Goal: Contribute content: Contribute content

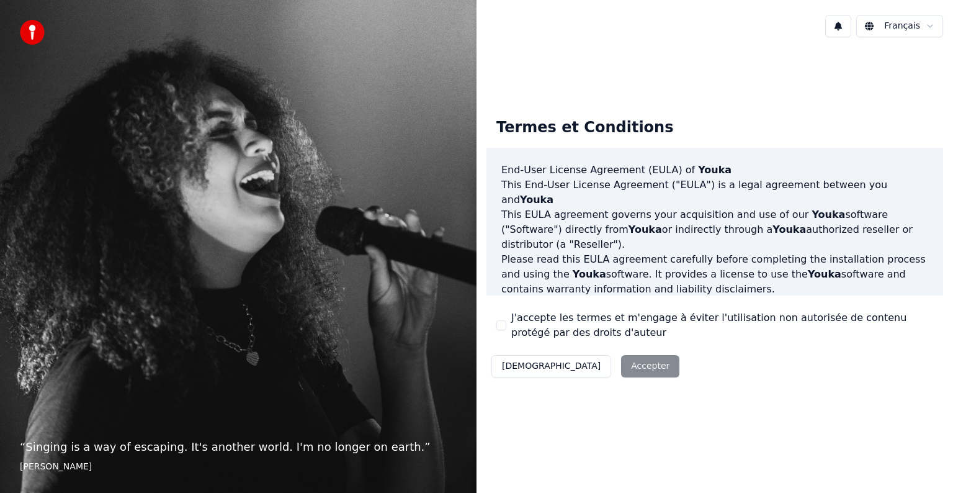
click at [591, 373] on div "Décliner Accepter" at bounding box center [586, 366] width 198 height 32
click at [521, 325] on label "J'accepte les termes et m'engage à éviter l'utilisation non autorisée de conten…" at bounding box center [722, 325] width 422 height 30
click at [506, 325] on button "J'accepte les termes et m'engage à éviter l'utilisation non autorisée de conten…" at bounding box center [502, 325] width 10 height 10
click at [621, 367] on button "Accepter" at bounding box center [650, 366] width 58 height 22
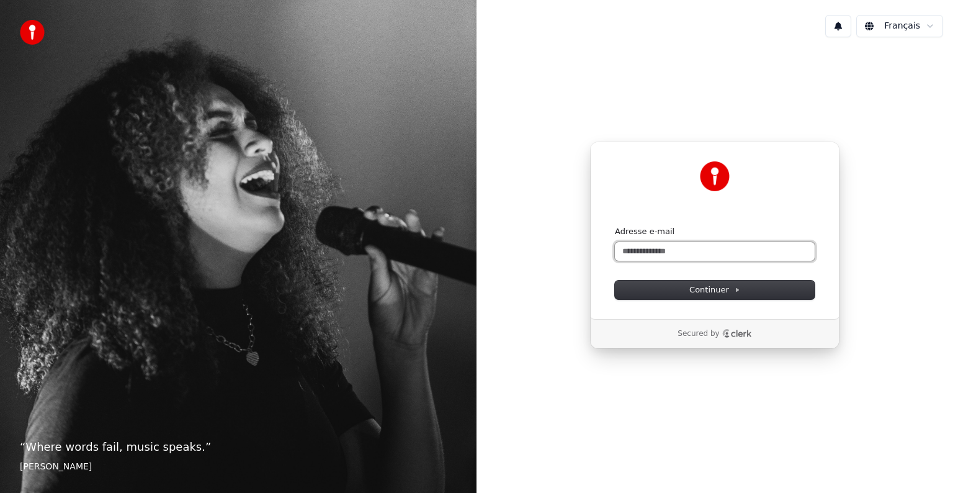
click at [641, 244] on input "Adresse e-mail" at bounding box center [715, 251] width 200 height 19
click at [657, 295] on button "Continuer" at bounding box center [715, 290] width 200 height 19
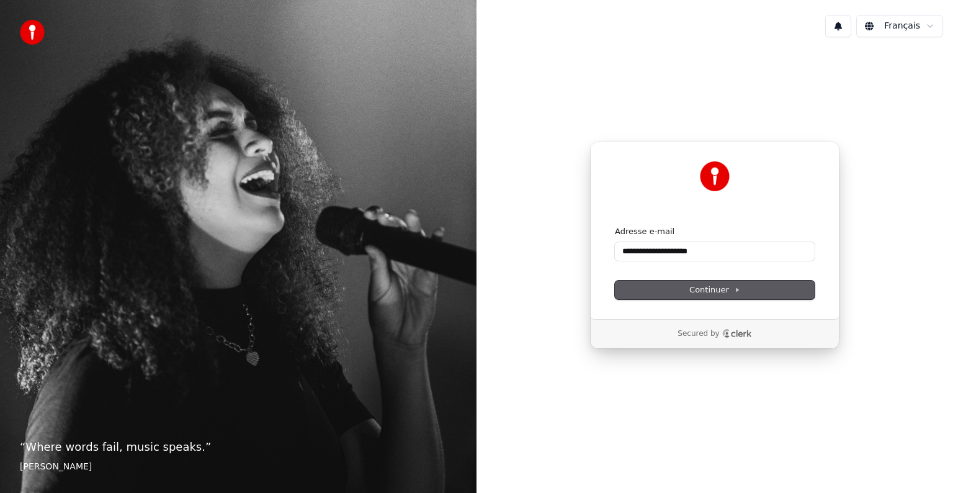
type input "**********"
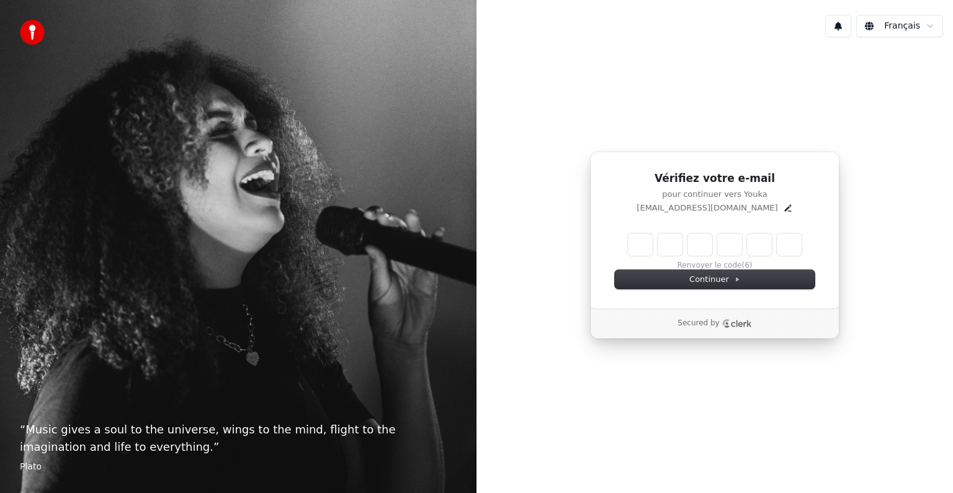
click at [633, 243] on input "Enter verification code" at bounding box center [715, 244] width 174 height 22
type input "******"
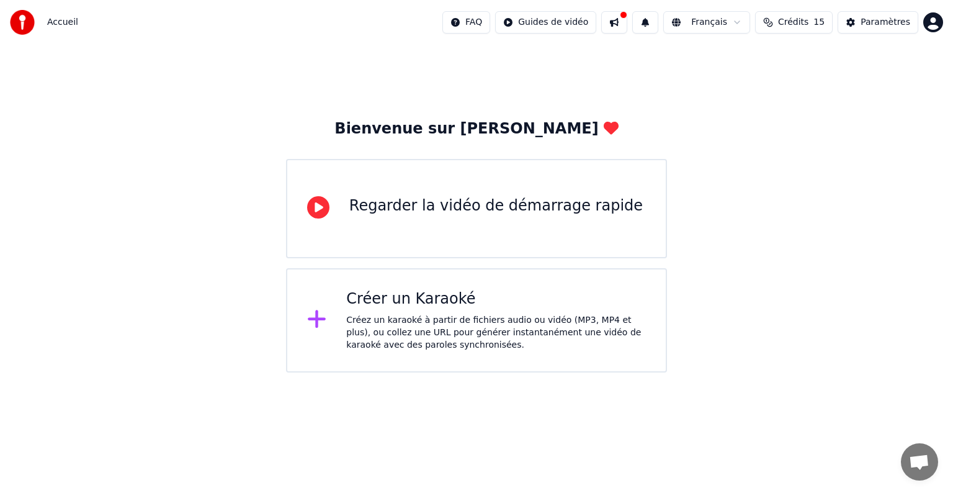
click at [398, 300] on div "Créer un Karaoké" at bounding box center [496, 299] width 300 height 20
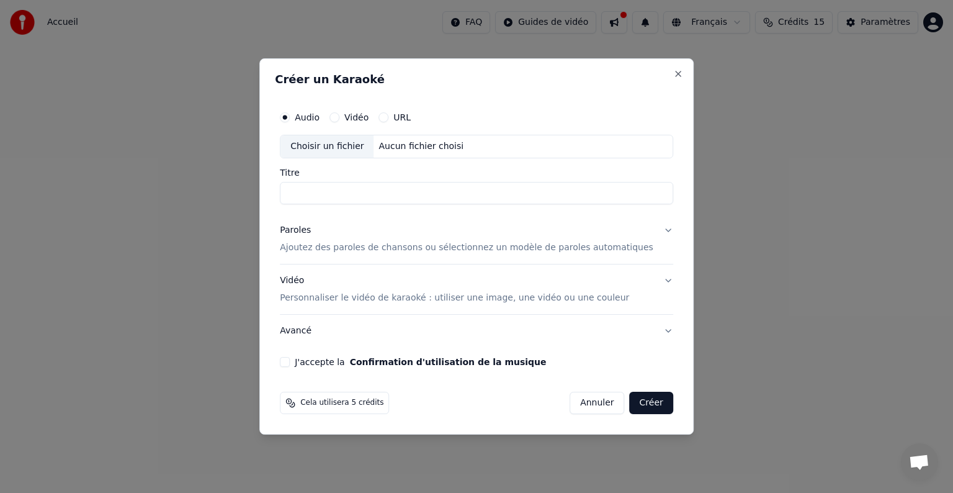
click at [354, 190] on input "Titre" at bounding box center [477, 193] width 394 height 22
type input "**********"
click at [340, 116] on button "Vidéo" at bounding box center [335, 117] width 10 height 10
click at [361, 149] on div "Choisir un fichier" at bounding box center [327, 146] width 93 height 22
type input "**********"
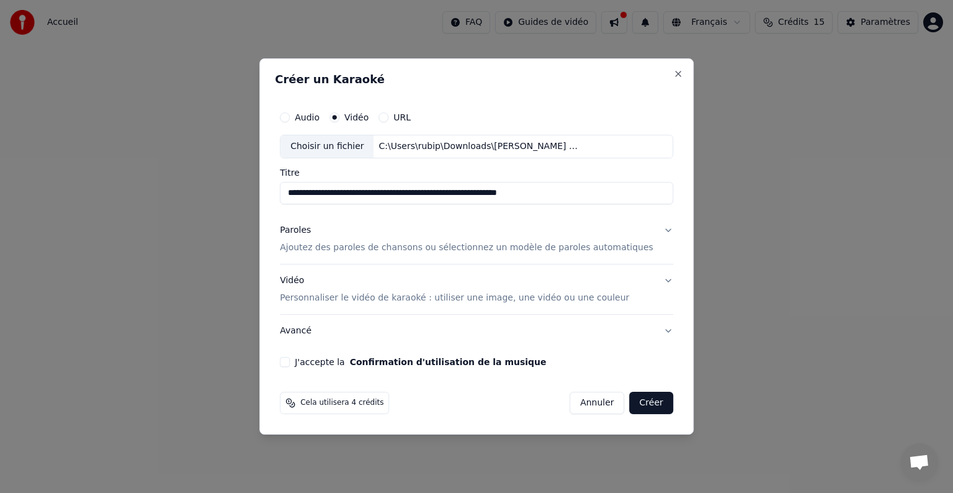
click at [382, 248] on p "Ajoutez des paroles de chansons ou sélectionnez un modèle de paroles automatiqu…" at bounding box center [467, 247] width 374 height 12
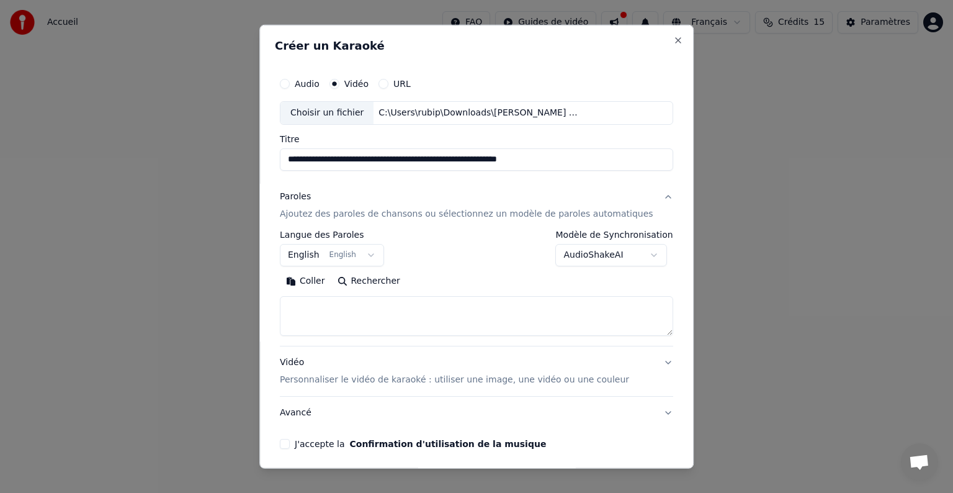
click at [329, 302] on textarea at bounding box center [477, 316] width 394 height 40
click at [317, 282] on button "Coller" at bounding box center [306, 281] width 52 height 20
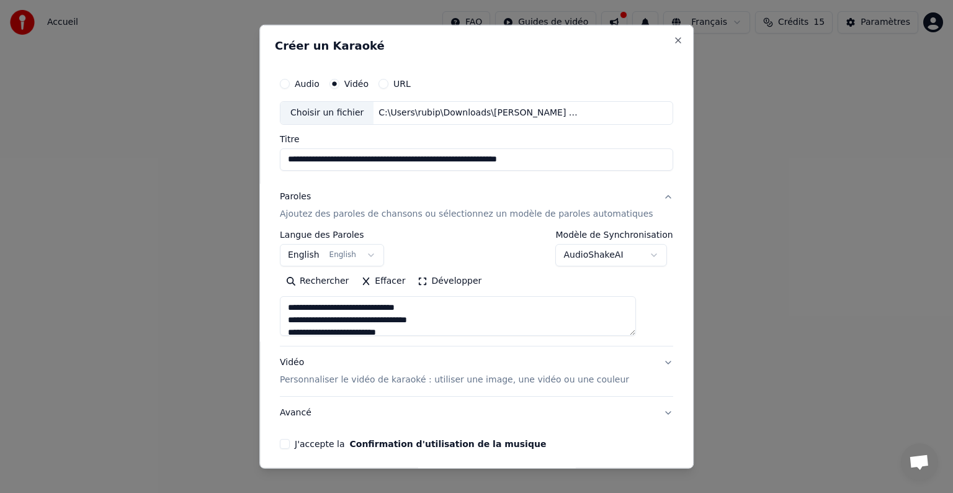
type textarea "**********"
click at [318, 254] on button "English English" at bounding box center [332, 255] width 104 height 22
click at [379, 253] on body "**********" at bounding box center [476, 186] width 953 height 372
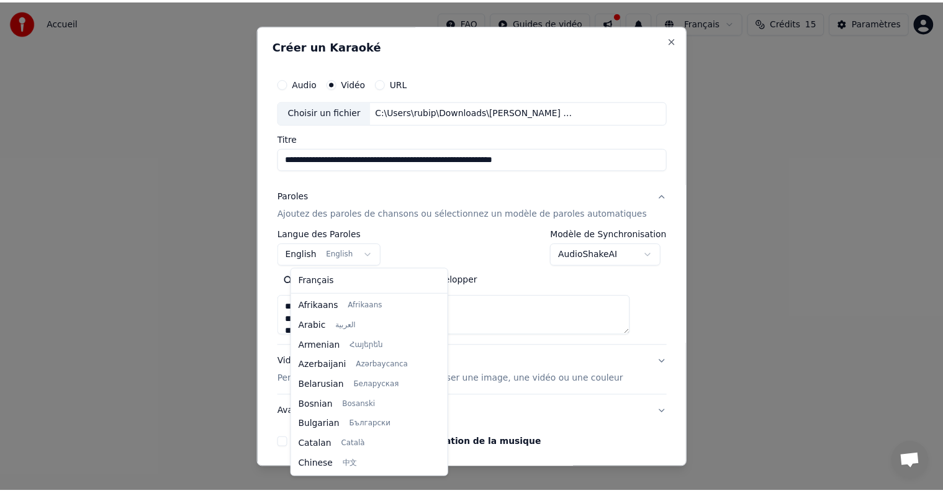
scroll to position [99, 0]
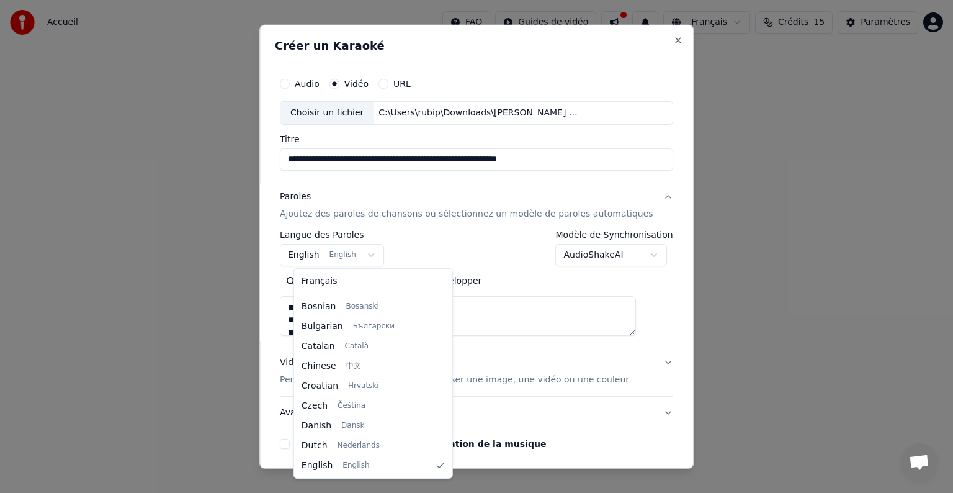
select select "**"
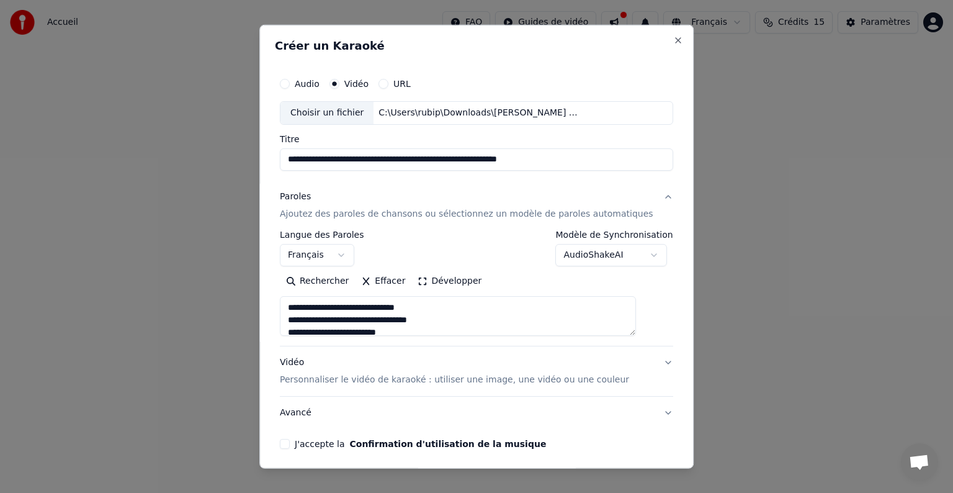
click at [310, 410] on button "Avancé" at bounding box center [477, 413] width 394 height 32
type textarea "**********"
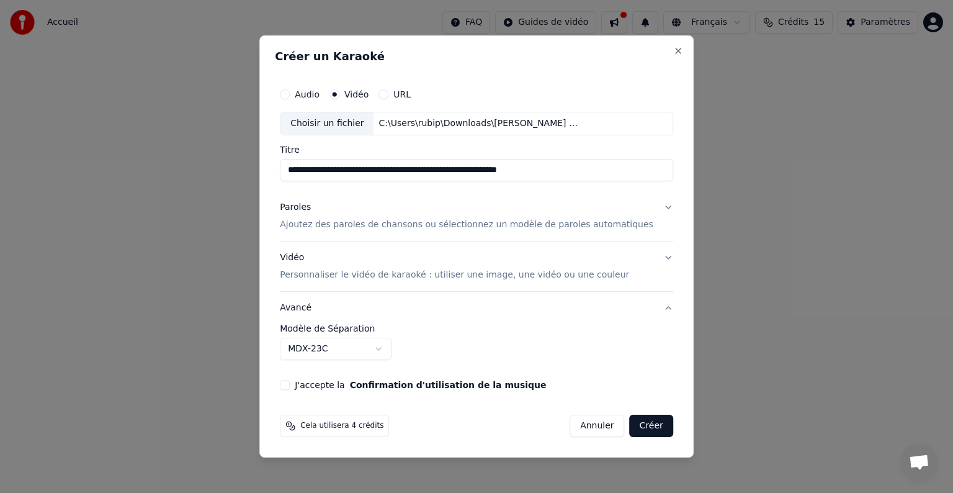
click at [290, 384] on button "J'accepte la Confirmation d'utilisation de la musique" at bounding box center [285, 385] width 10 height 10
click at [634, 420] on button "Créer" at bounding box center [651, 426] width 43 height 22
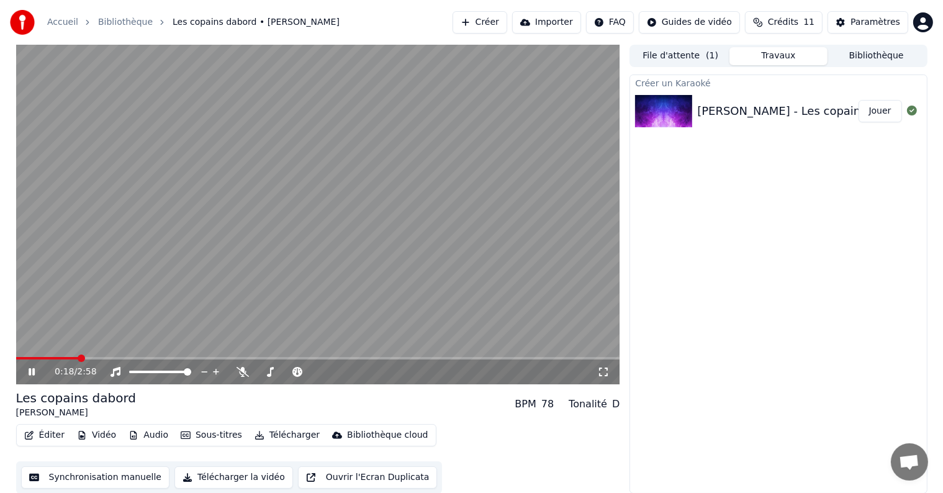
click at [119, 473] on button "Synchronisation manuelle" at bounding box center [95, 477] width 149 height 22
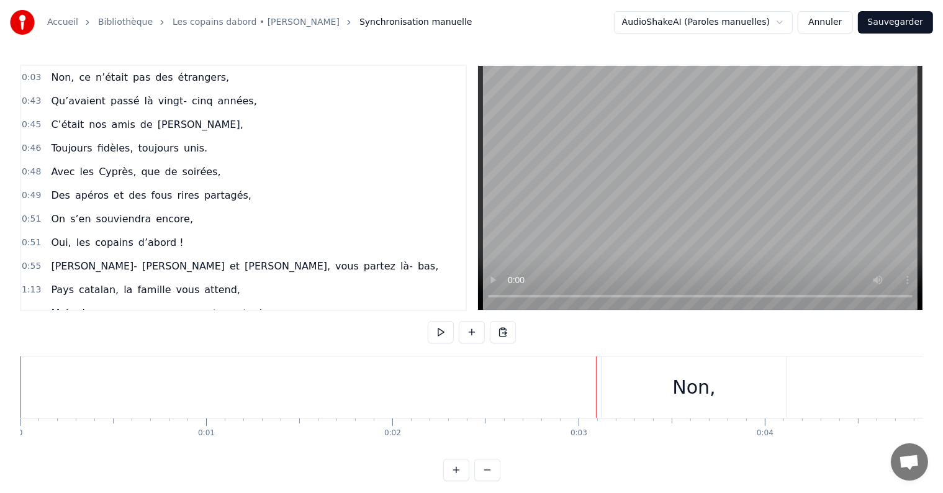
click at [665, 393] on div "Non," at bounding box center [693, 386] width 185 height 61
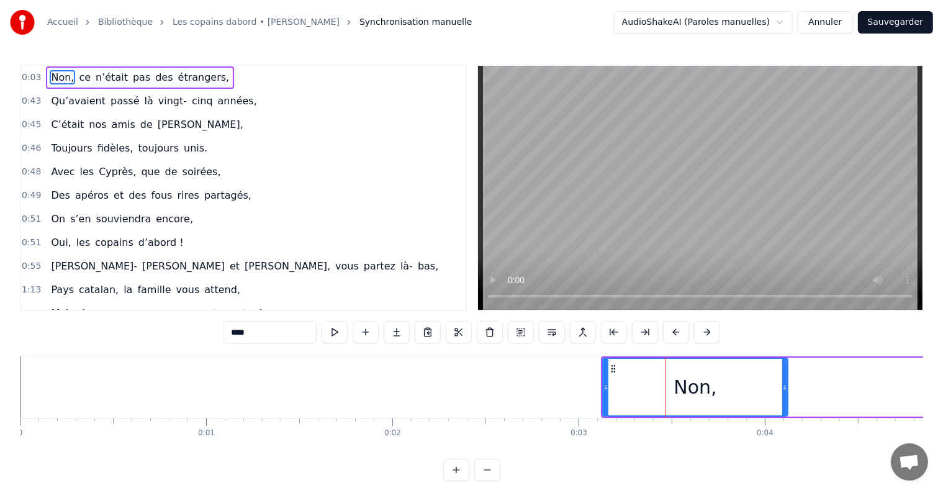
click at [665, 393] on div at bounding box center [665, 386] width 1 height 61
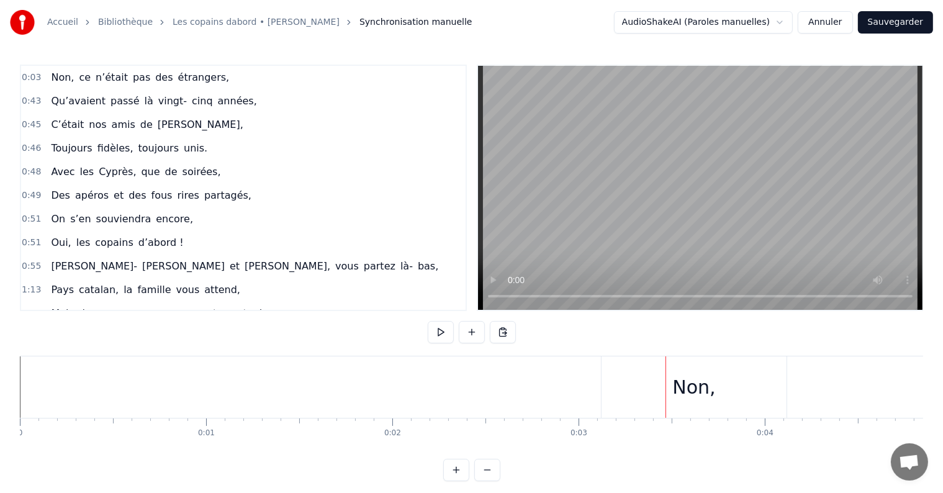
click at [665, 393] on div at bounding box center [665, 386] width 1 height 61
click at [623, 380] on div "Non," at bounding box center [693, 386] width 185 height 61
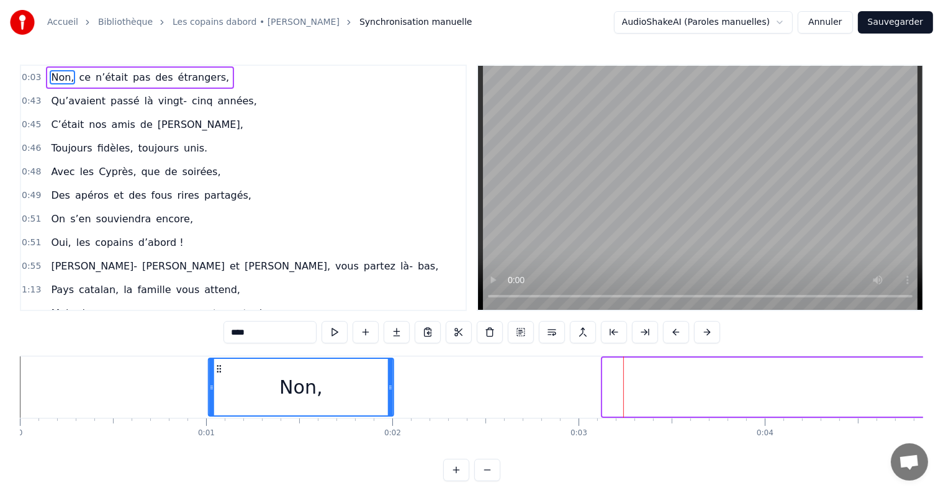
drag, startPoint x: 611, startPoint y: 370, endPoint x: 216, endPoint y: 360, distance: 394.9
click at [216, 360] on div "Non," at bounding box center [301, 387] width 184 height 56
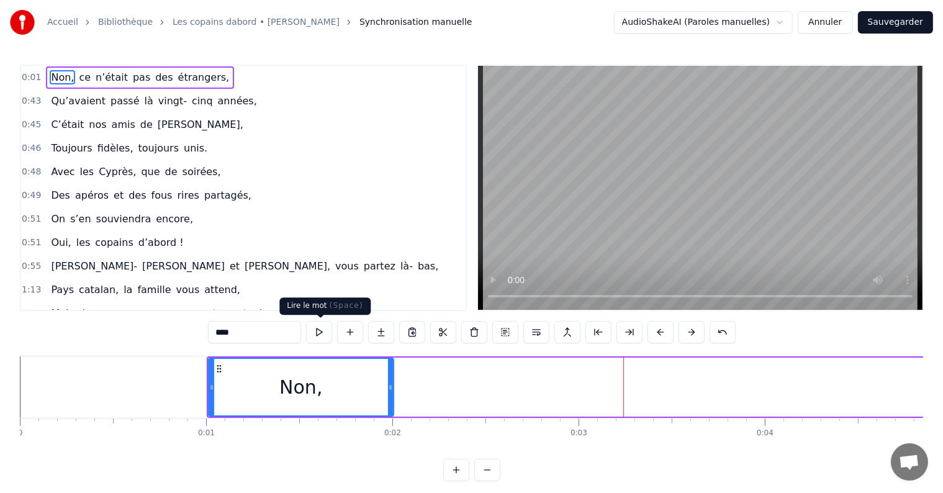
click at [323, 336] on button at bounding box center [319, 332] width 26 height 22
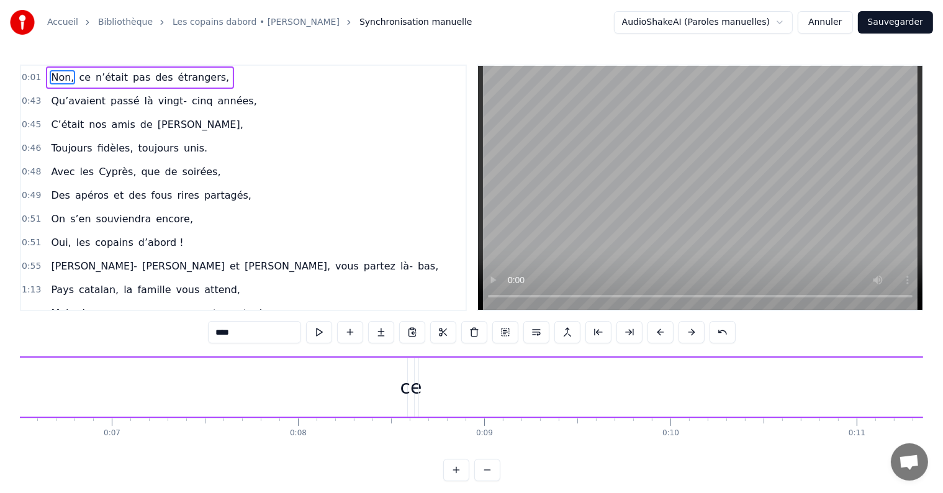
scroll to position [0, 1156]
click at [467, 390] on div "ce" at bounding box center [467, 387] width 22 height 28
type input "**"
drag, startPoint x: 466, startPoint y: 390, endPoint x: 432, endPoint y: 389, distance: 33.6
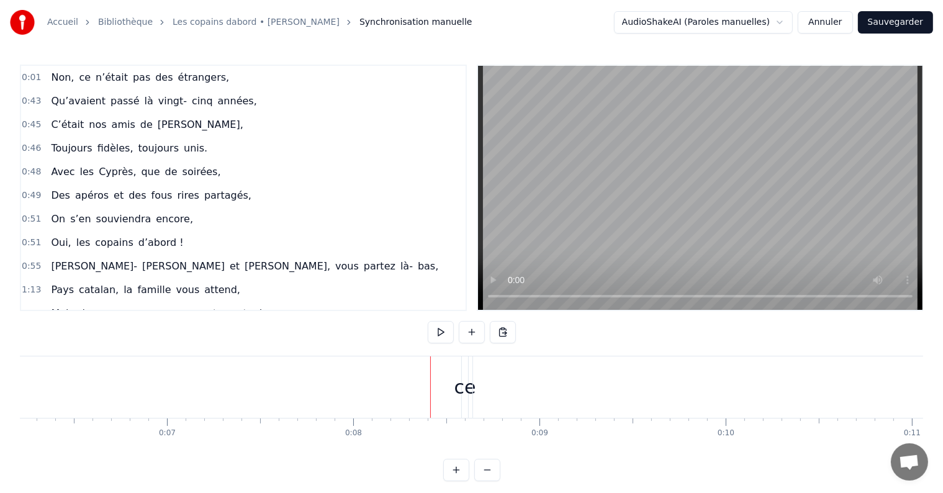
click at [465, 389] on div "ce" at bounding box center [465, 387] width 22 height 28
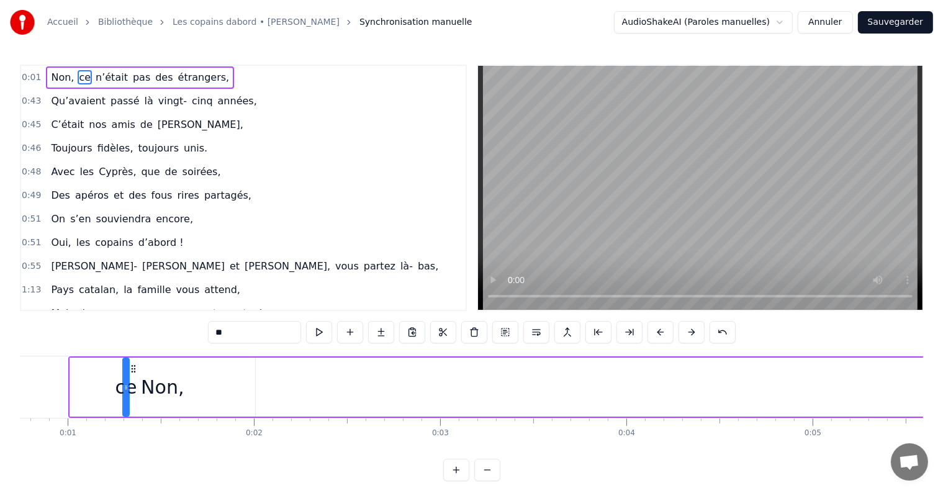
scroll to position [0, 0]
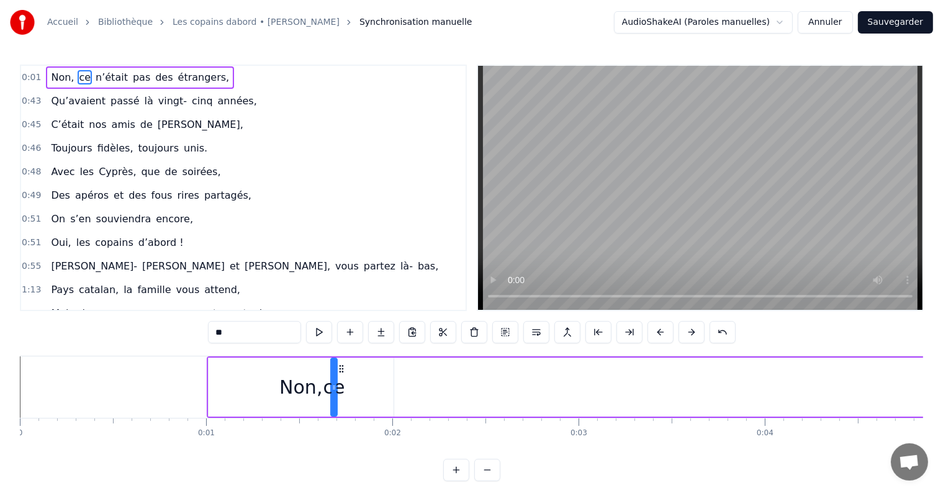
drag, startPoint x: 472, startPoint y: 369, endPoint x: 340, endPoint y: 381, distance: 132.1
click at [336, 381] on div "ce" at bounding box center [333, 387] width 5 height 56
click at [483, 353] on div "0:01 Non, ce n’était pas des [DEMOGRAPHIC_DATA], 0:43 Qu’avaient passé là vingt…" at bounding box center [471, 273] width 903 height 416
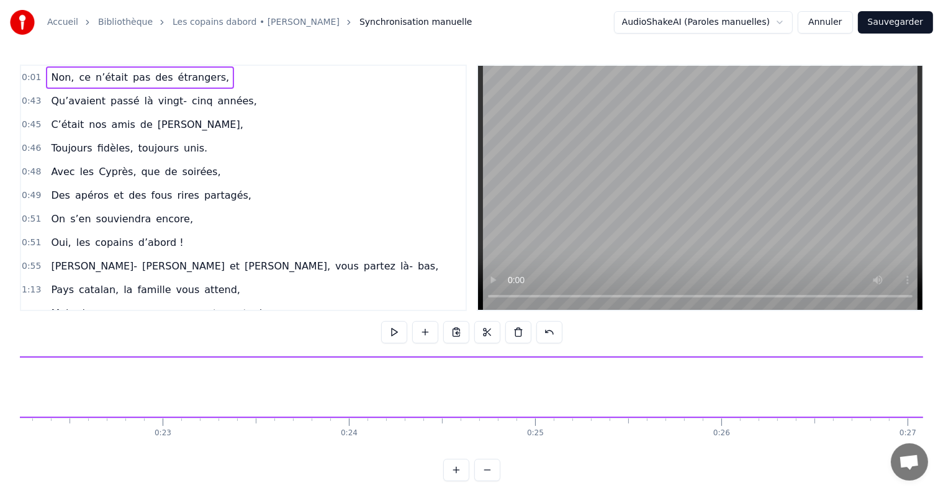
scroll to position [0, 3301]
click at [346, 396] on div "n’était" at bounding box center [366, 387] width 60 height 28
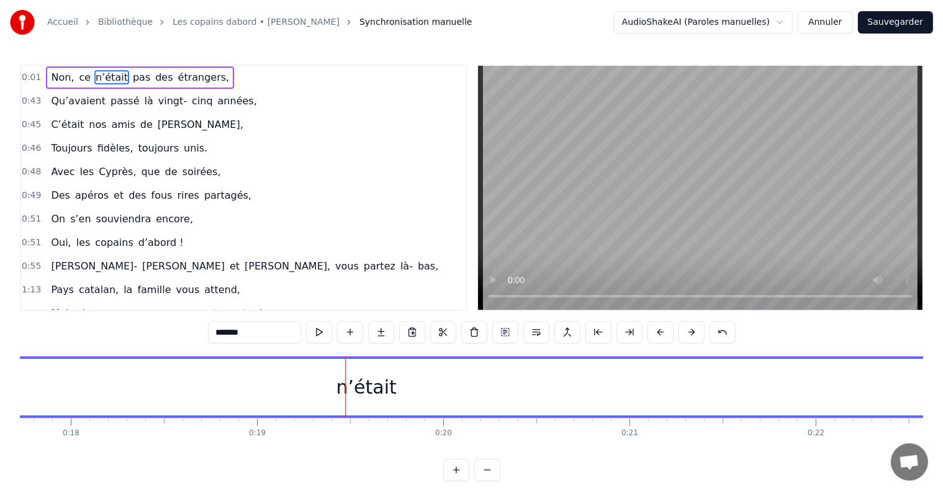
click at [367, 386] on div "n’était" at bounding box center [366, 387] width 60 height 28
click at [383, 388] on div "n’était" at bounding box center [366, 387] width 60 height 28
drag, startPoint x: 383, startPoint y: 388, endPoint x: 366, endPoint y: 403, distance: 22.4
click at [366, 403] on div "n’était" at bounding box center [366, 387] width 4072 height 56
click at [343, 382] on div "n’était" at bounding box center [366, 387] width 60 height 28
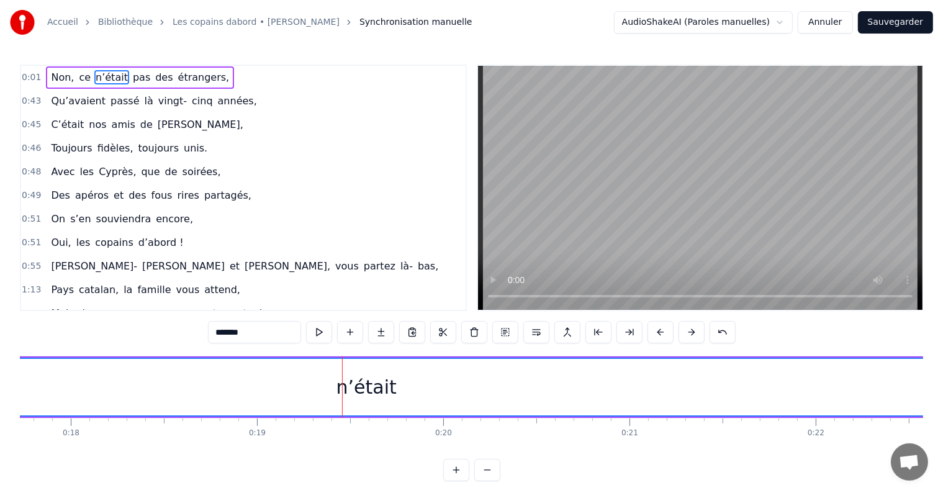
click at [344, 382] on div "n’était" at bounding box center [366, 387] width 60 height 28
click at [344, 383] on div "n’était" at bounding box center [366, 387] width 60 height 28
click at [374, 374] on div "n’était" at bounding box center [366, 387] width 60 height 28
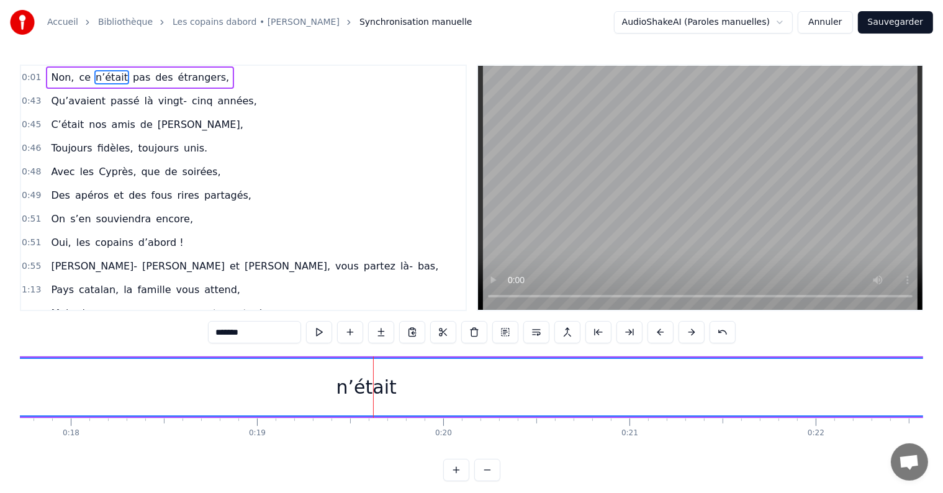
click at [374, 374] on div "n’était" at bounding box center [366, 387] width 60 height 28
click at [362, 398] on div "n’était" at bounding box center [366, 387] width 60 height 28
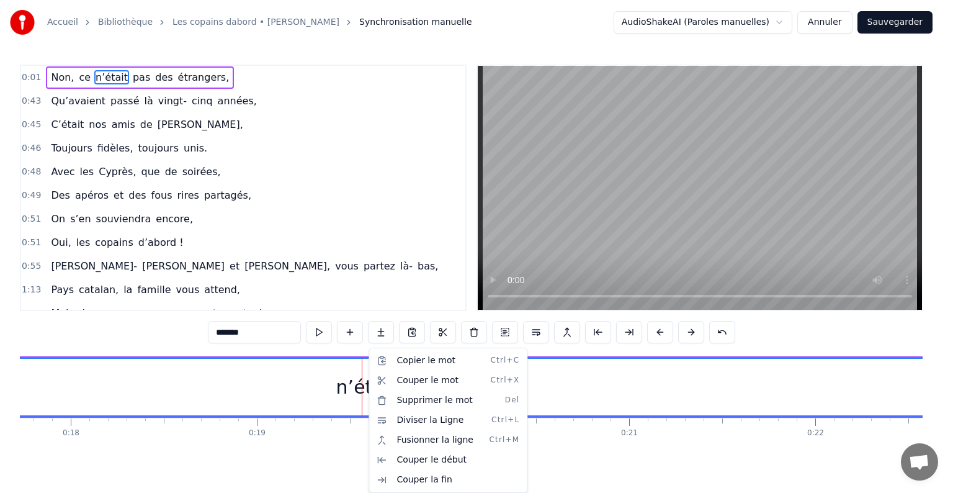
click at [259, 389] on html "Accueil Bibliothèque Les copains dabord • [PERSON_NAME] Synchronisation manuell…" at bounding box center [476, 250] width 953 height 501
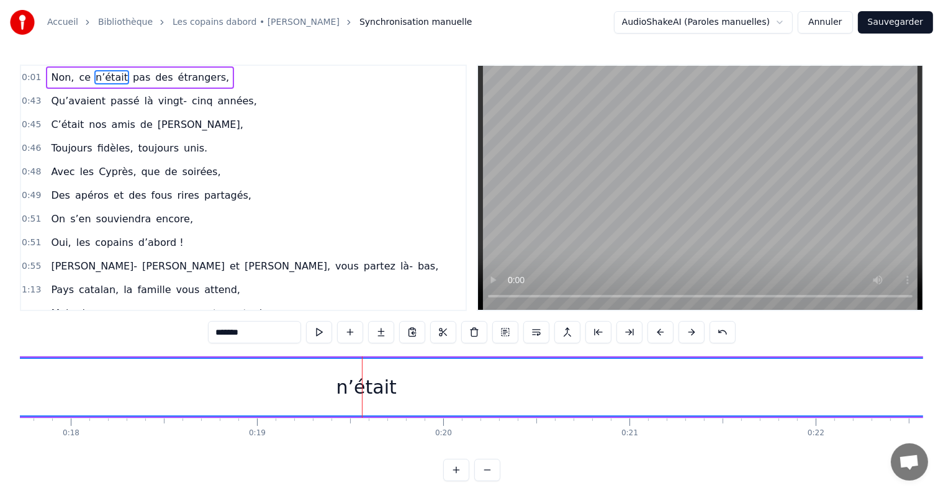
click at [390, 394] on div "n’était" at bounding box center [366, 387] width 60 height 28
click at [344, 382] on div "n’était" at bounding box center [366, 387] width 60 height 28
click at [412, 333] on button at bounding box center [412, 332] width 26 height 22
click at [368, 397] on div "n’était" at bounding box center [366, 387] width 60 height 28
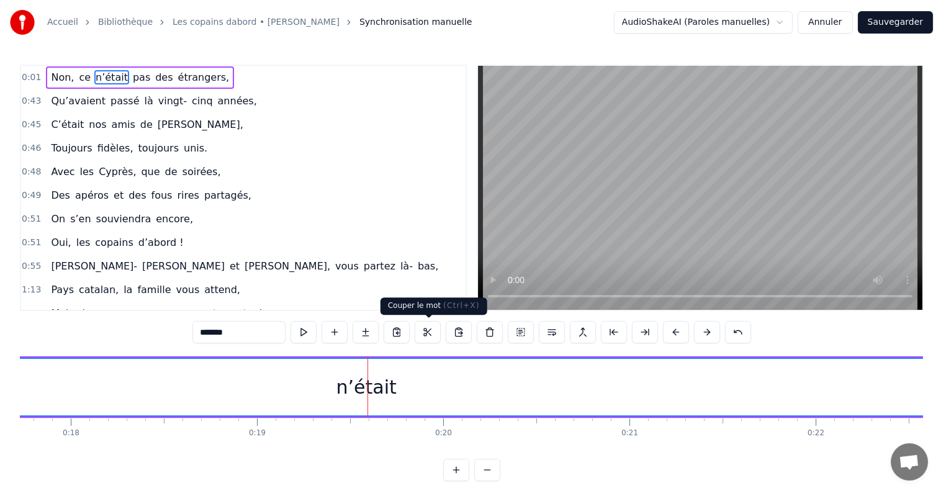
click at [426, 334] on button at bounding box center [428, 332] width 26 height 22
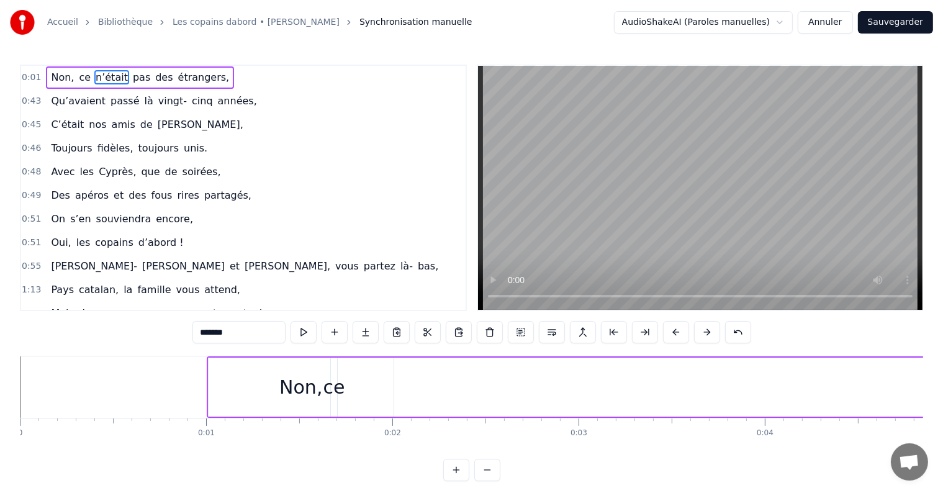
scroll to position [0, 186]
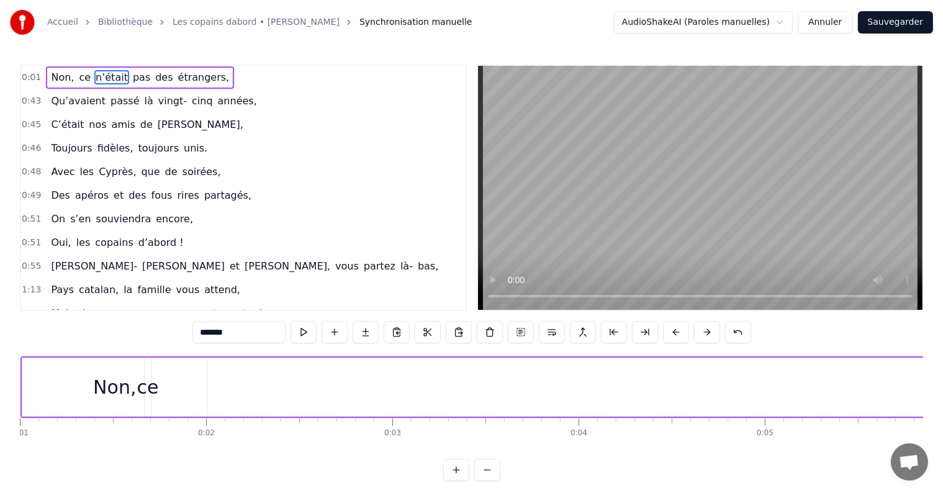
click at [174, 392] on div "Non," at bounding box center [114, 387] width 185 height 59
type input "****"
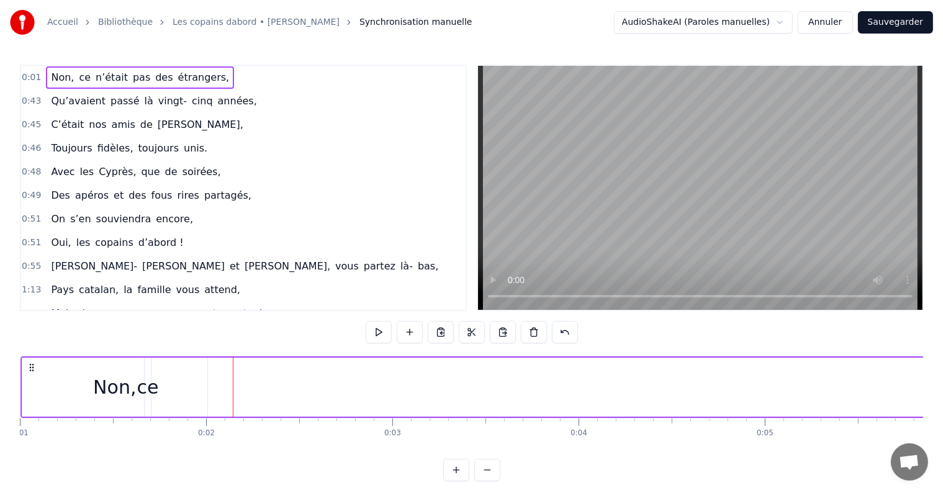
click at [171, 390] on div "Non," at bounding box center [114, 387] width 185 height 59
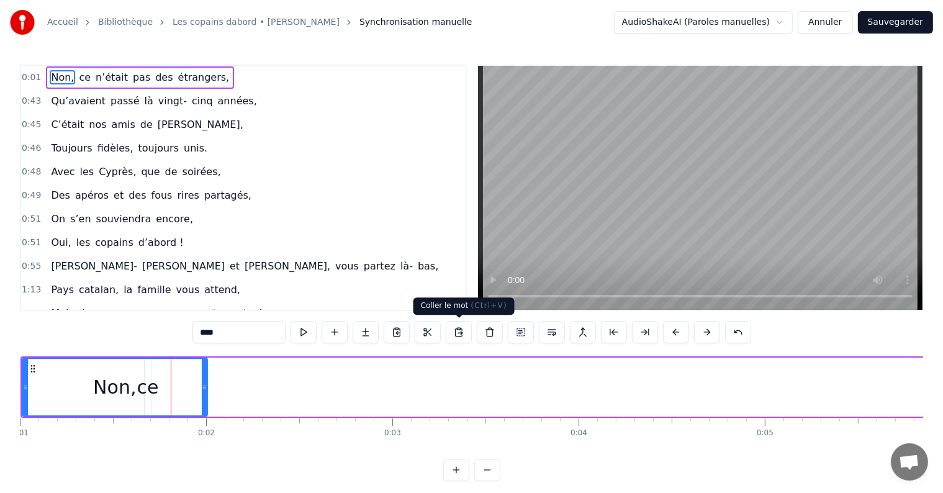
click at [464, 330] on button at bounding box center [459, 332] width 26 height 22
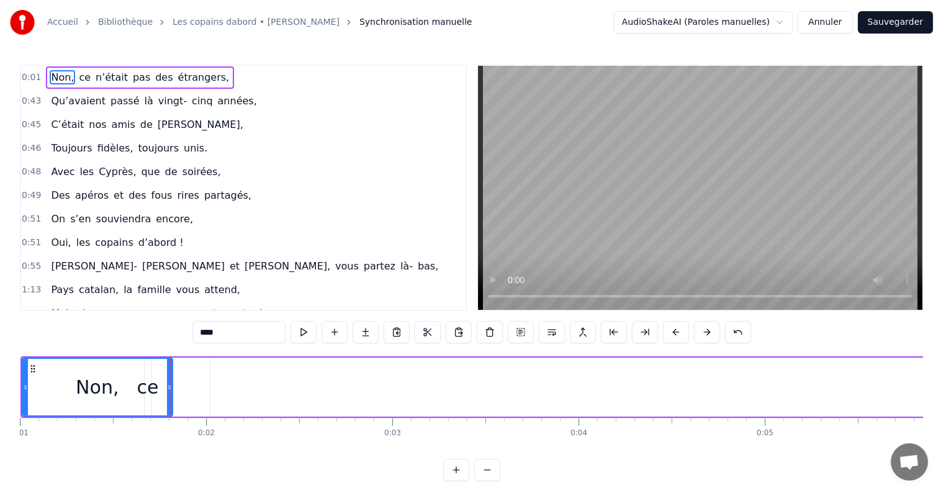
drag, startPoint x: 204, startPoint y: 394, endPoint x: 169, endPoint y: 408, distance: 37.3
click at [169, 408] on div at bounding box center [169, 387] width 5 height 56
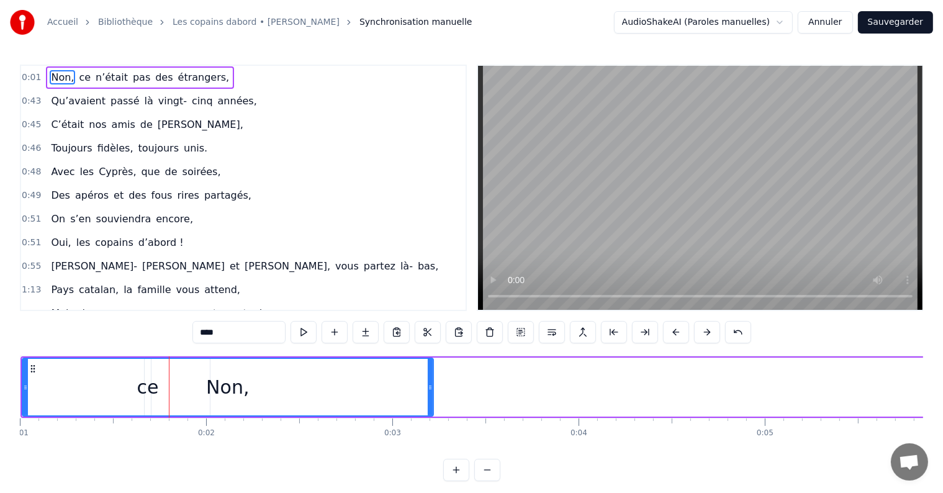
drag, startPoint x: 171, startPoint y: 390, endPoint x: 432, endPoint y: 367, distance: 261.6
click at [432, 367] on div "Non," at bounding box center [228, 387] width 412 height 59
click at [150, 390] on div "Non," at bounding box center [228, 387] width 410 height 56
click at [138, 390] on div "Non," at bounding box center [228, 387] width 410 height 56
drag, startPoint x: 138, startPoint y: 390, endPoint x: 170, endPoint y: 392, distance: 31.8
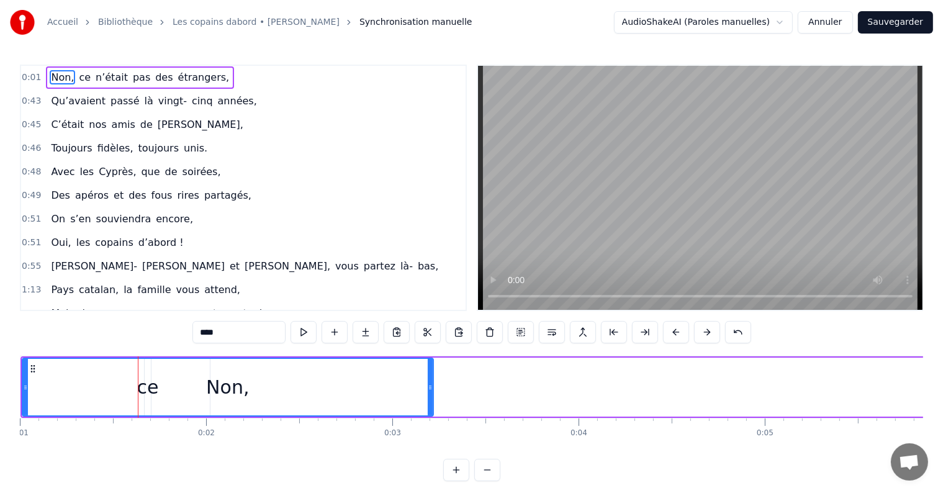
click at [170, 392] on div "Non," at bounding box center [228, 387] width 410 height 56
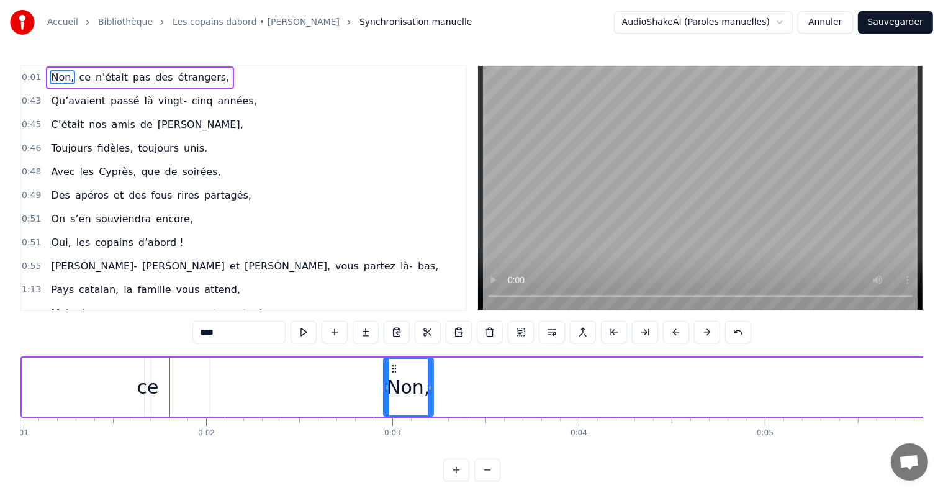
drag, startPoint x: 24, startPoint y: 390, endPoint x: 385, endPoint y: 410, distance: 361.7
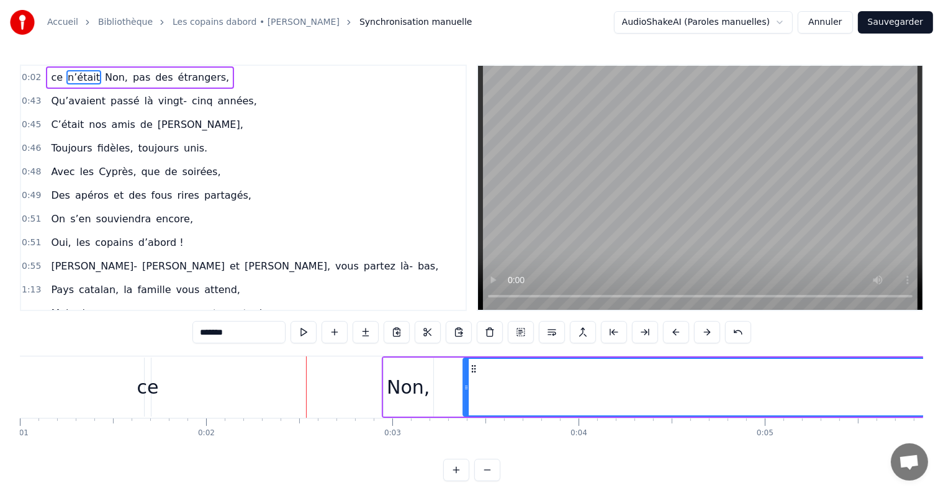
drag, startPoint x: 220, startPoint y: 370, endPoint x: 473, endPoint y: 401, distance: 255.1
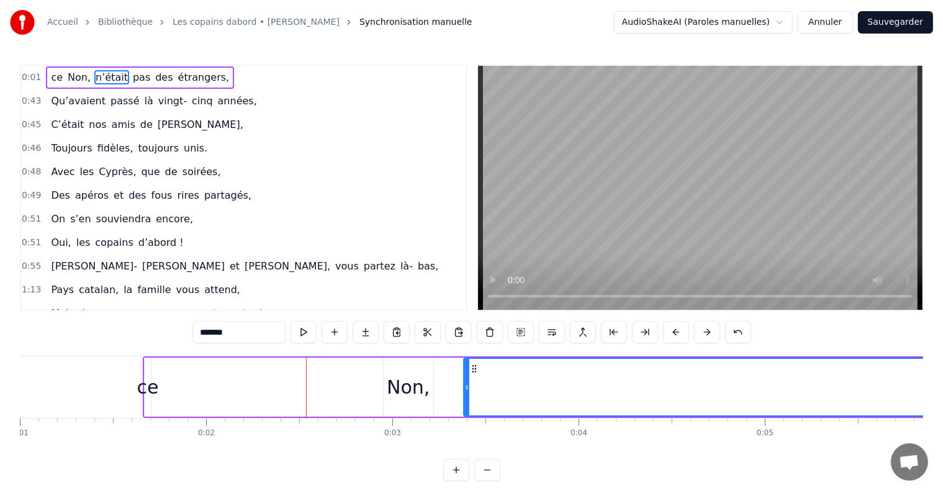
click at [143, 387] on div "ce" at bounding box center [148, 387] width 22 height 28
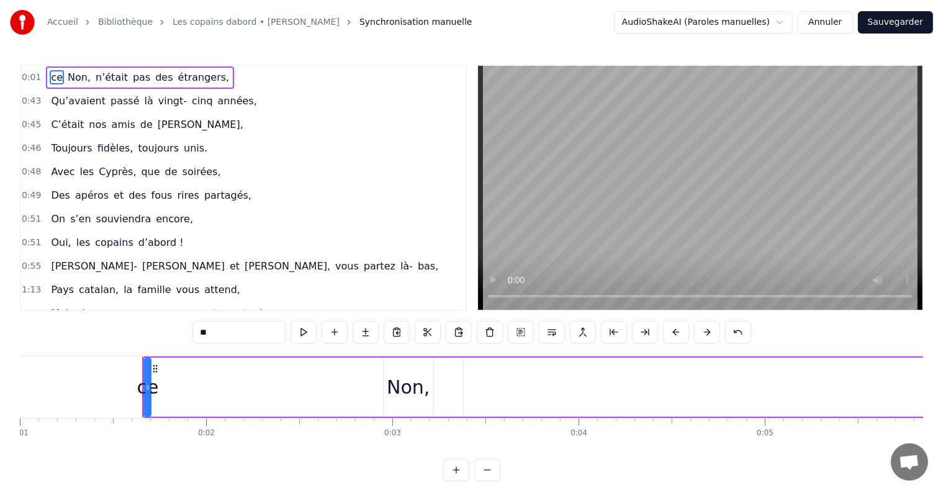
click at [143, 387] on div "ce" at bounding box center [148, 387] width 22 height 28
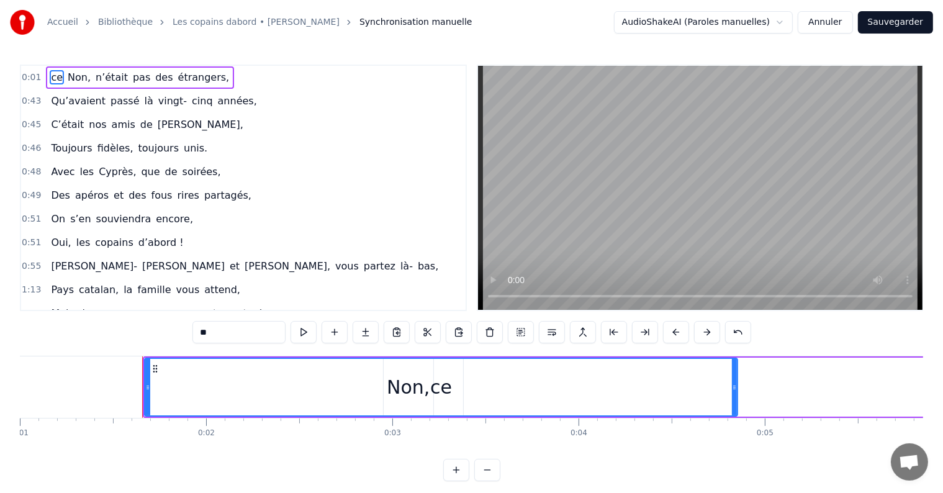
drag, startPoint x: 148, startPoint y: 392, endPoint x: 734, endPoint y: 408, distance: 586.8
click at [734, 408] on div at bounding box center [734, 387] width 5 height 56
click at [737, 395] on div at bounding box center [735, 387] width 5 height 56
click at [722, 392] on div "ce" at bounding box center [441, 387] width 593 height 56
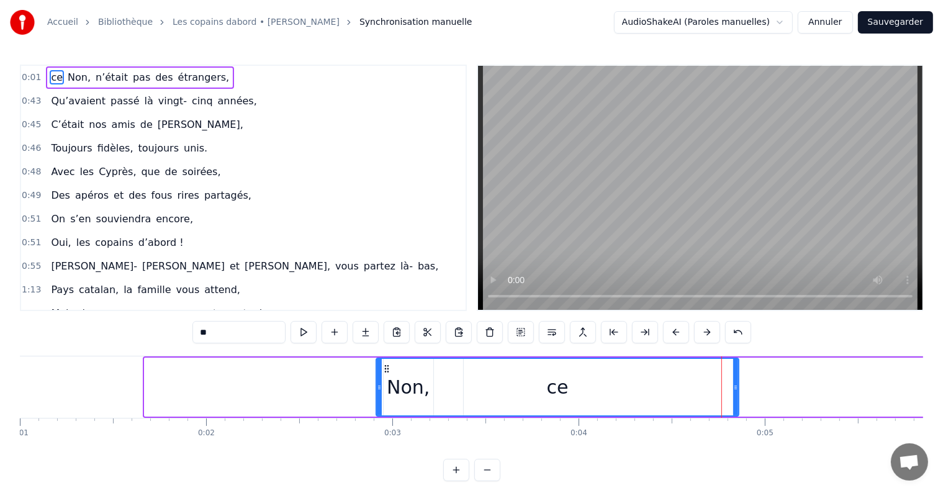
drag, startPoint x: 148, startPoint y: 385, endPoint x: 586, endPoint y: 425, distance: 439.3
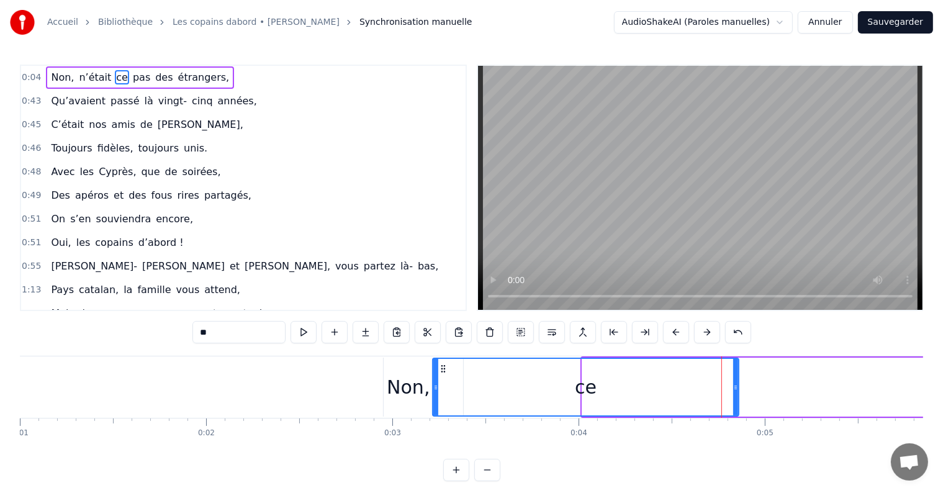
drag, startPoint x: 584, startPoint y: 402, endPoint x: 434, endPoint y: 385, distance: 150.5
click at [434, 385] on div at bounding box center [435, 387] width 5 height 56
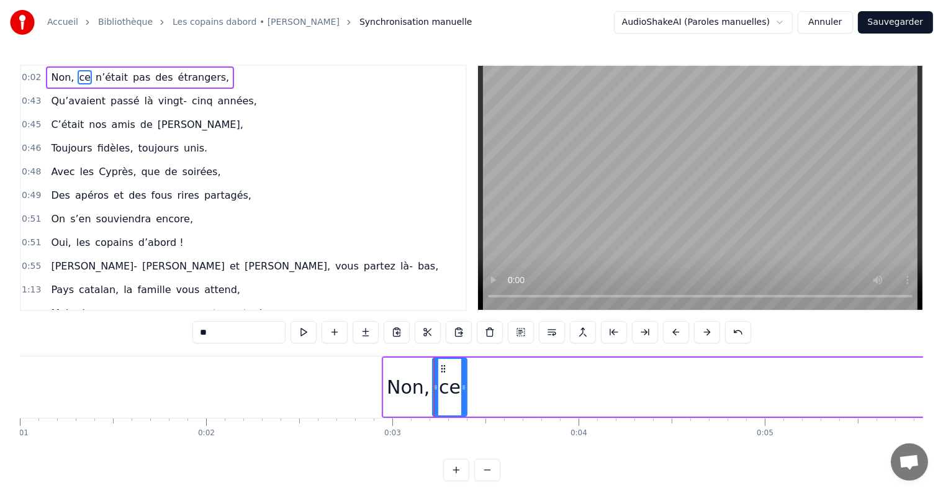
drag, startPoint x: 735, startPoint y: 389, endPoint x: 464, endPoint y: 397, distance: 270.8
click at [464, 397] on div at bounding box center [463, 387] width 5 height 56
type input "*******"
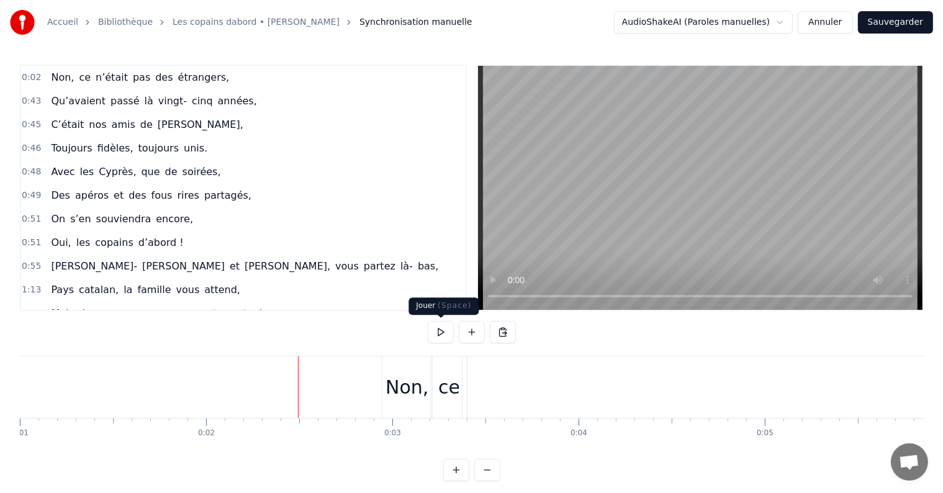
click at [434, 339] on button at bounding box center [441, 332] width 26 height 22
click at [439, 332] on button at bounding box center [441, 332] width 26 height 22
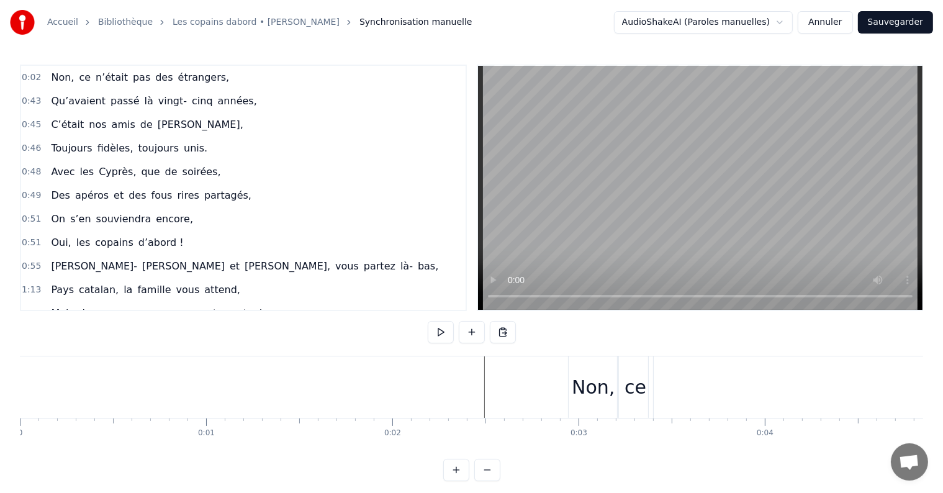
click at [20, 394] on div at bounding box center [20, 386] width 1 height 61
click at [439, 335] on button at bounding box center [441, 332] width 26 height 22
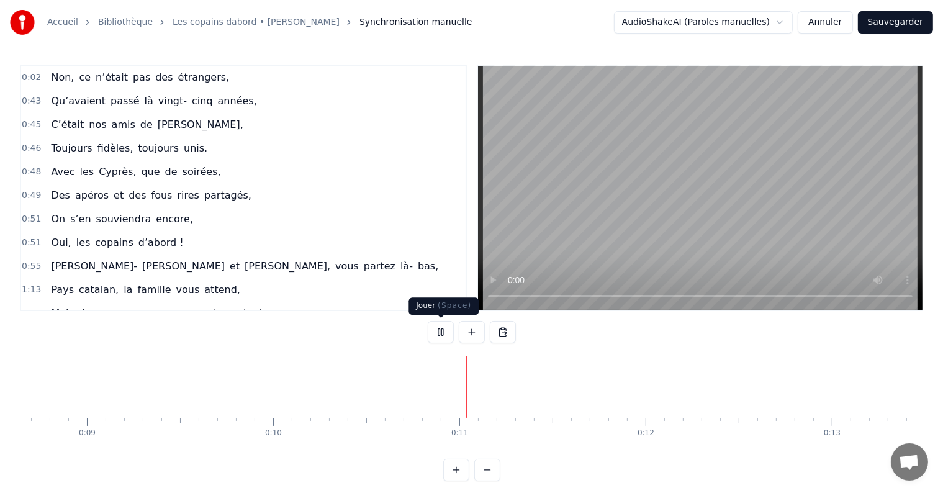
click at [444, 338] on button at bounding box center [441, 332] width 26 height 22
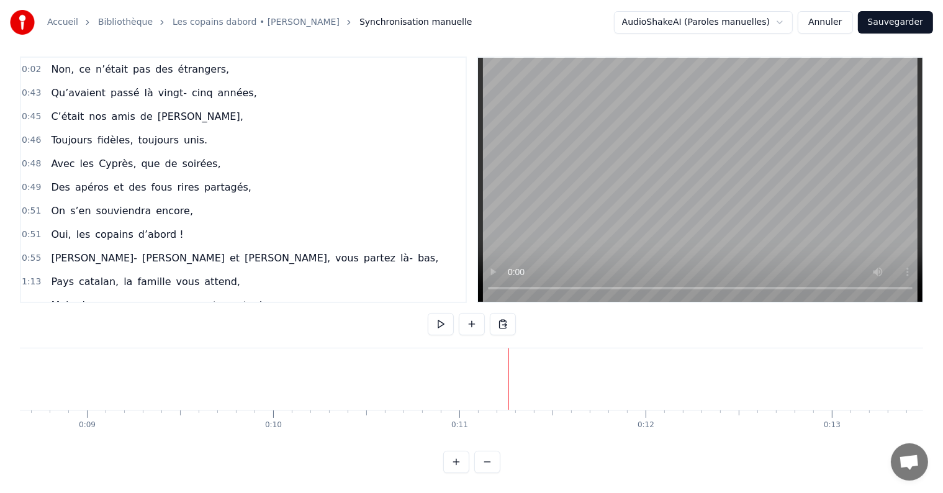
scroll to position [0, 0]
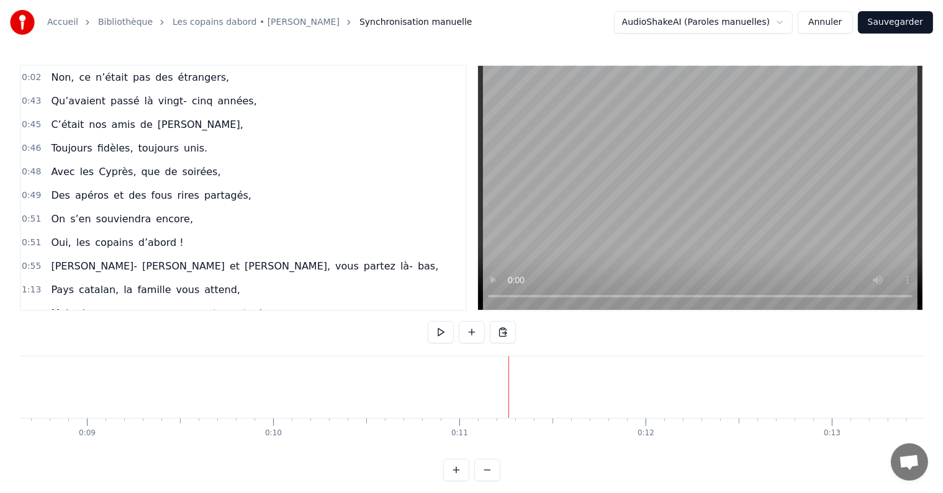
drag, startPoint x: 57, startPoint y: 82, endPoint x: 77, endPoint y: 81, distance: 19.9
click at [77, 81] on div "Non, ce n’était pas des [DEMOGRAPHIC_DATA]," at bounding box center [140, 77] width 188 height 22
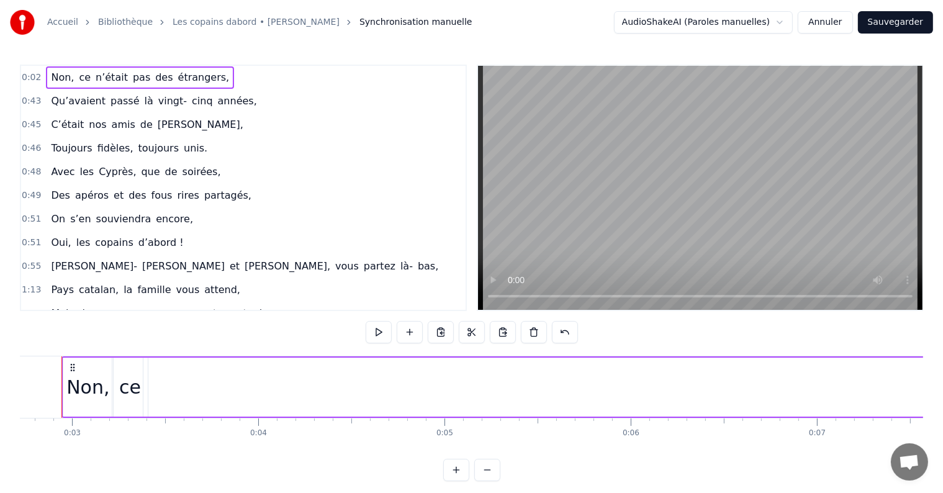
scroll to position [0, 485]
click at [132, 81] on span "pas" at bounding box center [142, 77] width 20 height 14
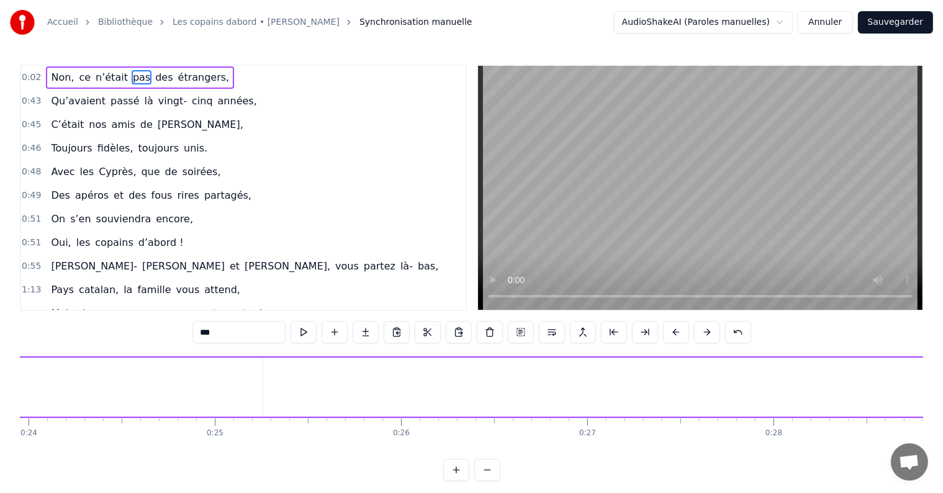
scroll to position [0, 5680]
click at [132, 81] on span "pas" at bounding box center [142, 77] width 20 height 14
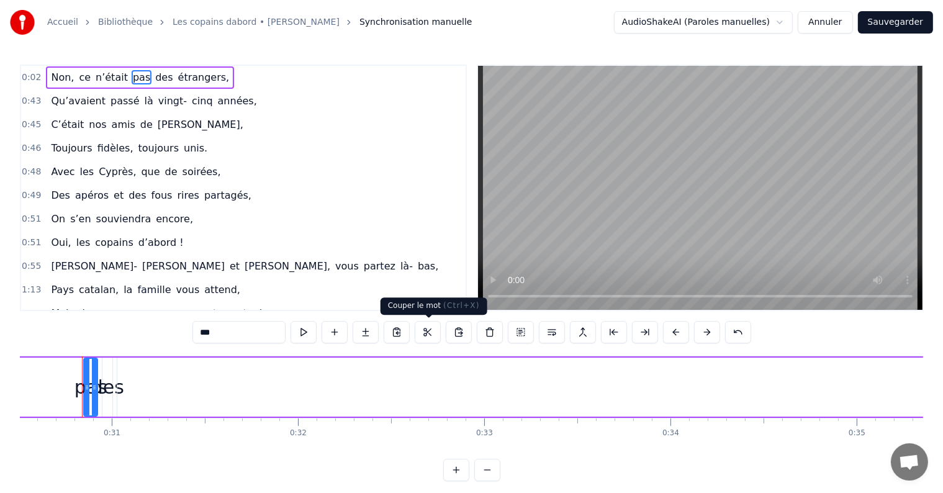
click at [424, 332] on button at bounding box center [428, 332] width 26 height 22
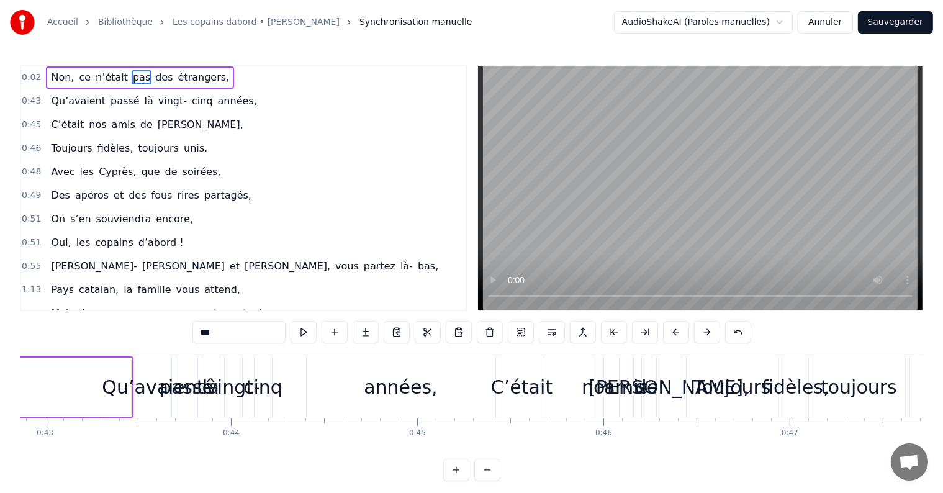
scroll to position [0, 6713]
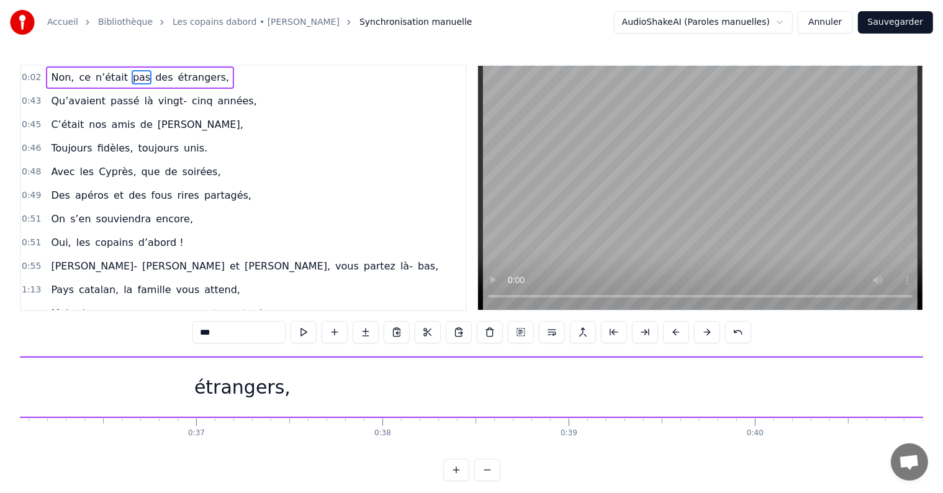
click at [102, 75] on span "n’était" at bounding box center [111, 77] width 35 height 14
type input "*******"
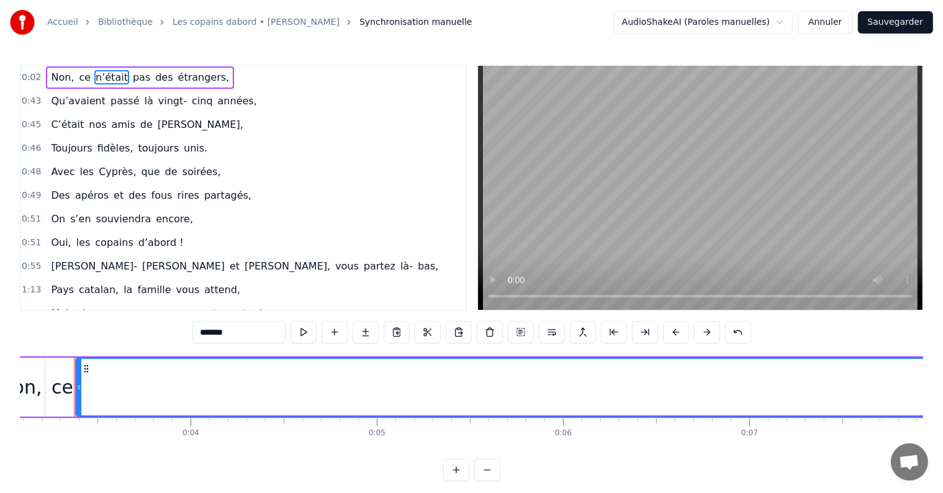
scroll to position [0, 565]
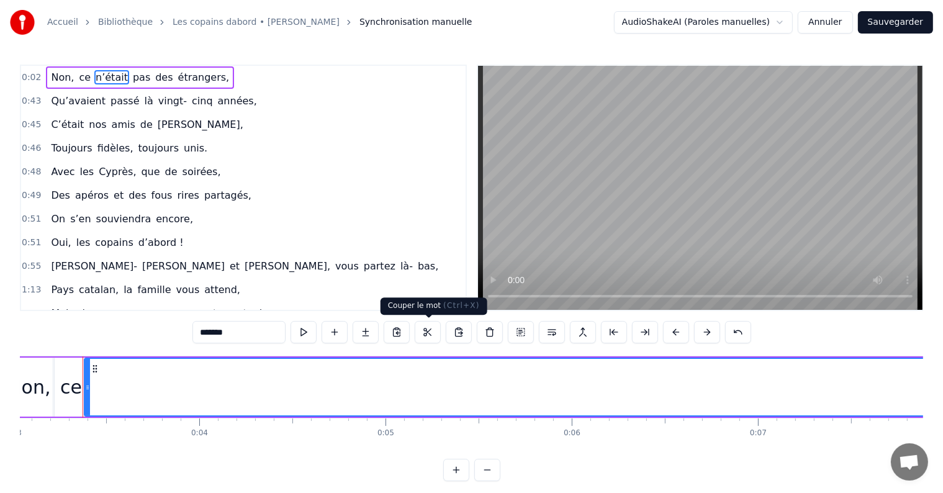
click at [426, 333] on button at bounding box center [428, 332] width 26 height 22
click at [461, 328] on button at bounding box center [459, 332] width 26 height 22
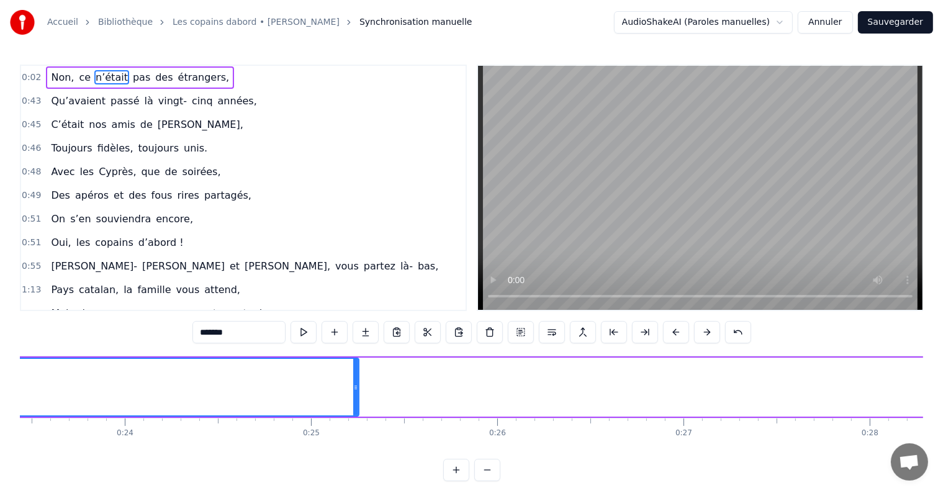
scroll to position [0, 4307]
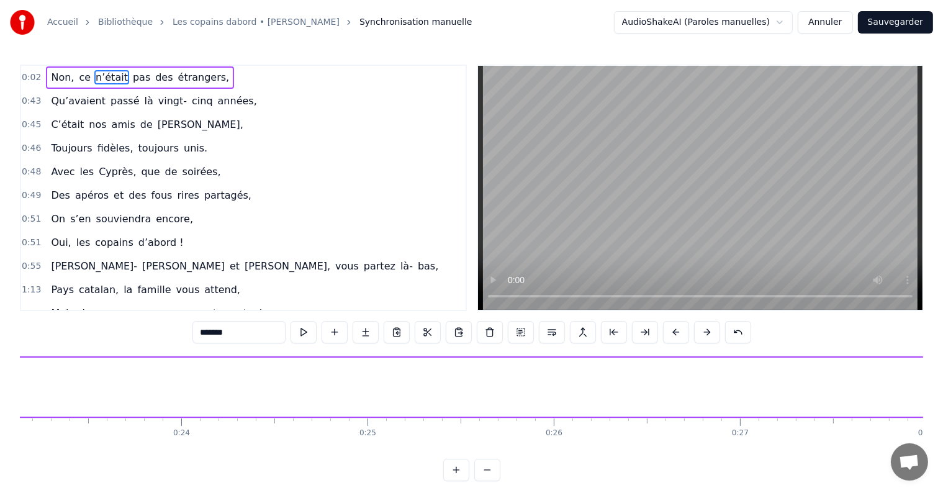
drag, startPoint x: 412, startPoint y: 386, endPoint x: 0, endPoint y: 387, distance: 411.5
click at [0, 387] on div "Accueil Bibliothèque Les copains dabord • [PERSON_NAME] Synchronisation manuell…" at bounding box center [471, 240] width 943 height 481
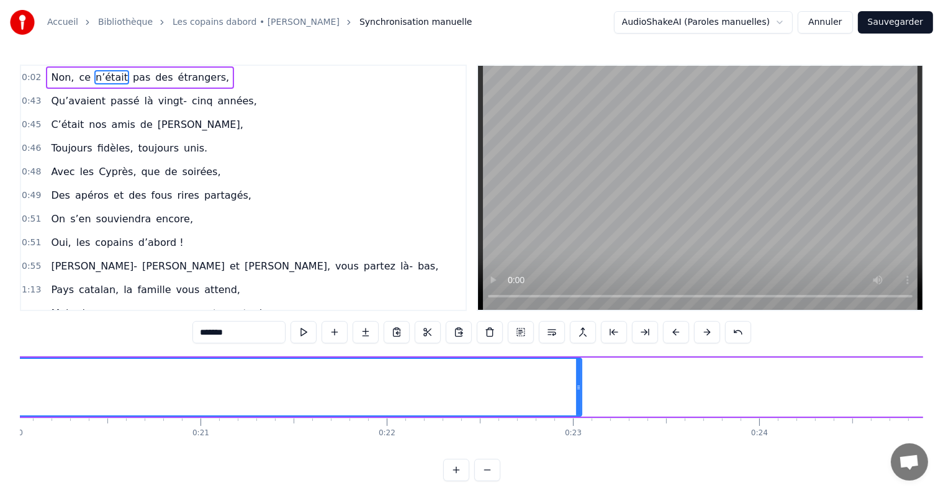
scroll to position [0, 3749]
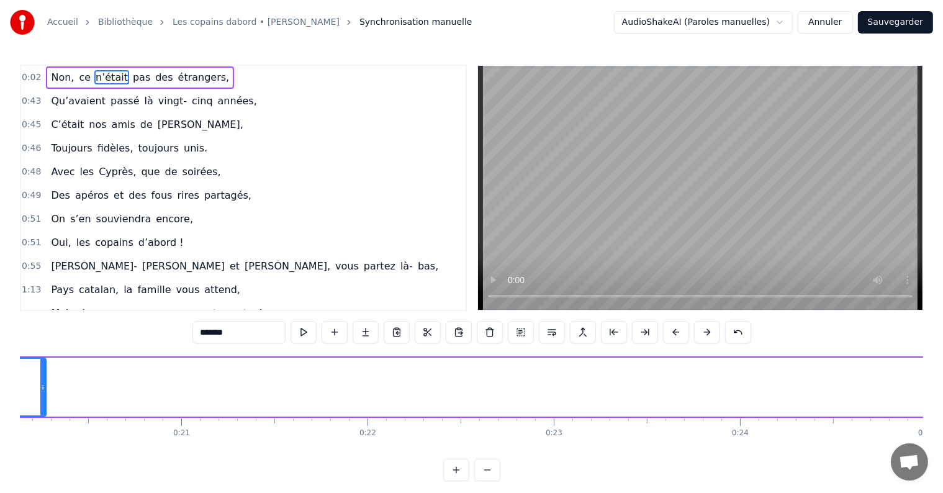
drag, startPoint x: 559, startPoint y: 387, endPoint x: 40, endPoint y: 367, distance: 519.9
click at [40, 367] on div at bounding box center [42, 387] width 5 height 56
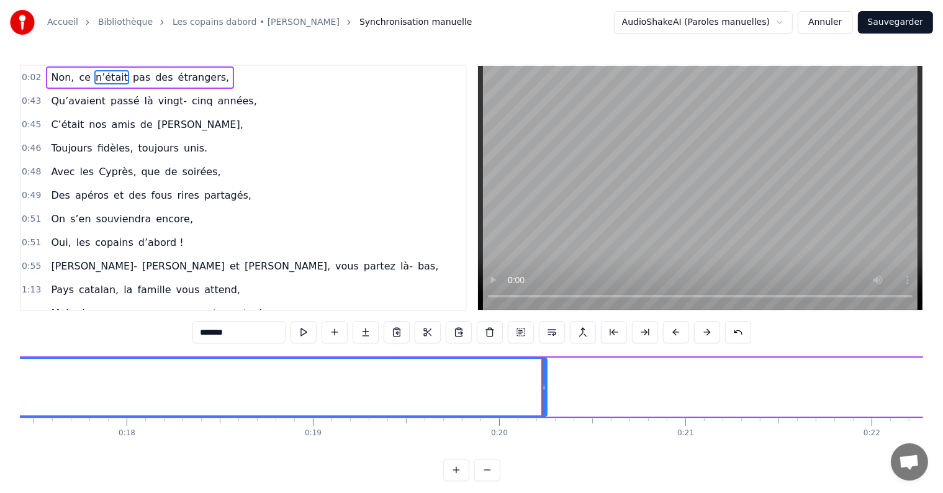
scroll to position [0, 3170]
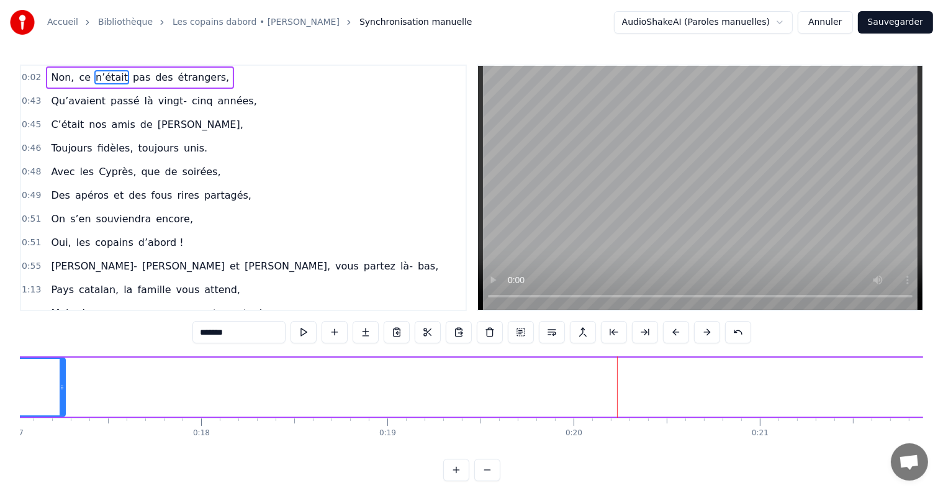
drag, startPoint x: 618, startPoint y: 382, endPoint x: 47, endPoint y: 377, distance: 571.0
click at [60, 377] on div at bounding box center [62, 387] width 5 height 56
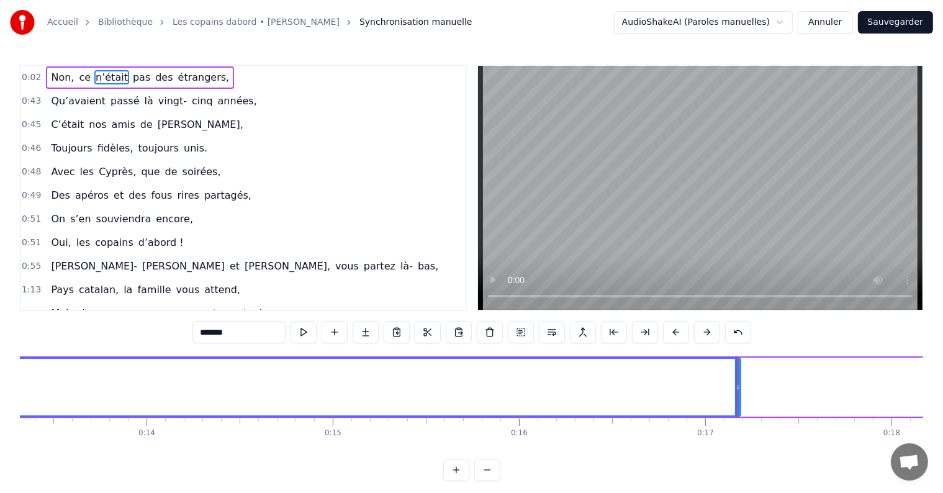
scroll to position [0, 2574]
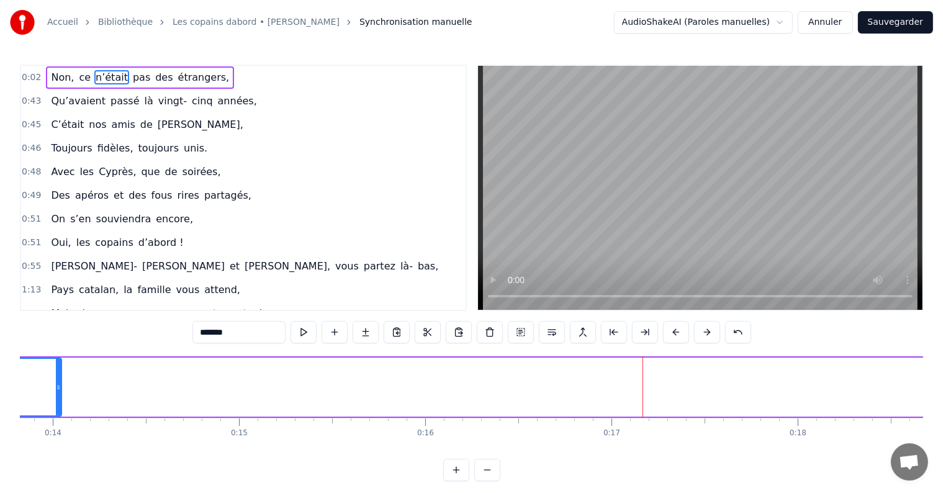
drag, startPoint x: 645, startPoint y: 388, endPoint x: 50, endPoint y: 353, distance: 596.2
click at [50, 353] on div "0:02 Non, ce n’était pas des [DEMOGRAPHIC_DATA], 0:43 Qu’avaient passé là vingt…" at bounding box center [471, 273] width 903 height 416
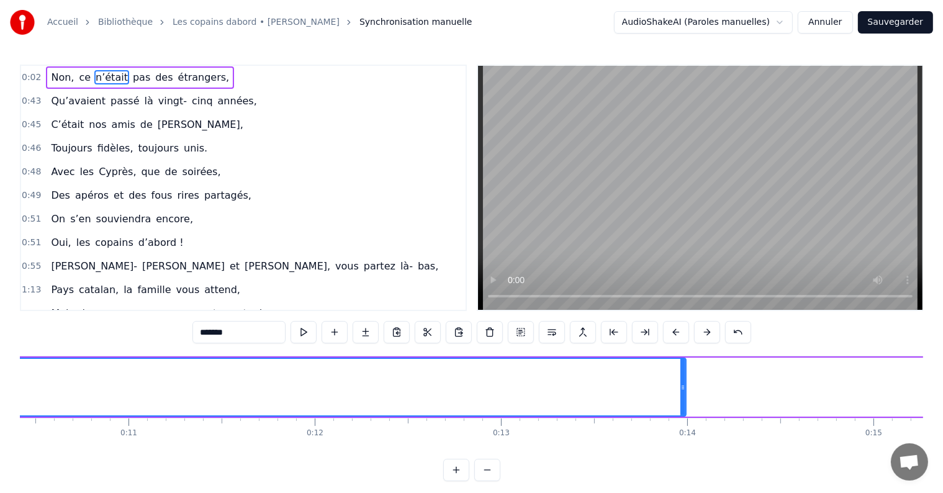
scroll to position [0, 1920]
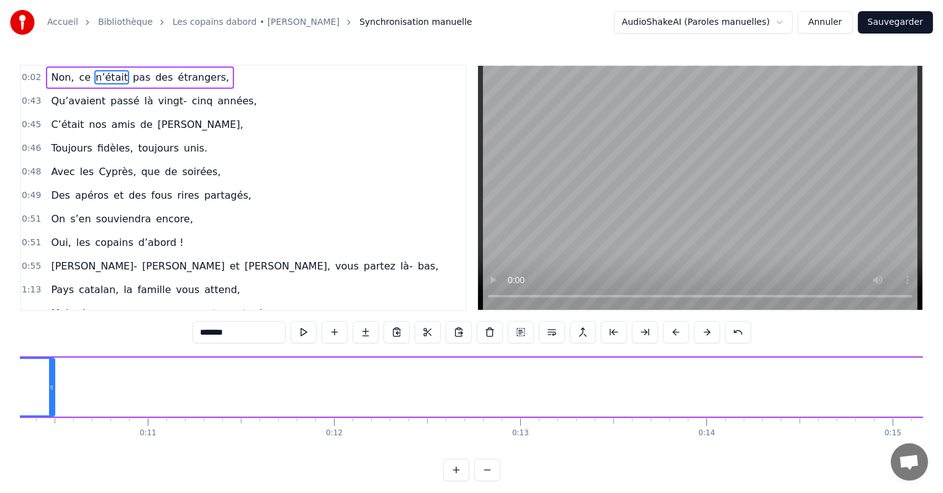
drag, startPoint x: 701, startPoint y: 386, endPoint x: 43, endPoint y: 398, distance: 657.4
click at [49, 398] on div at bounding box center [51, 387] width 5 height 56
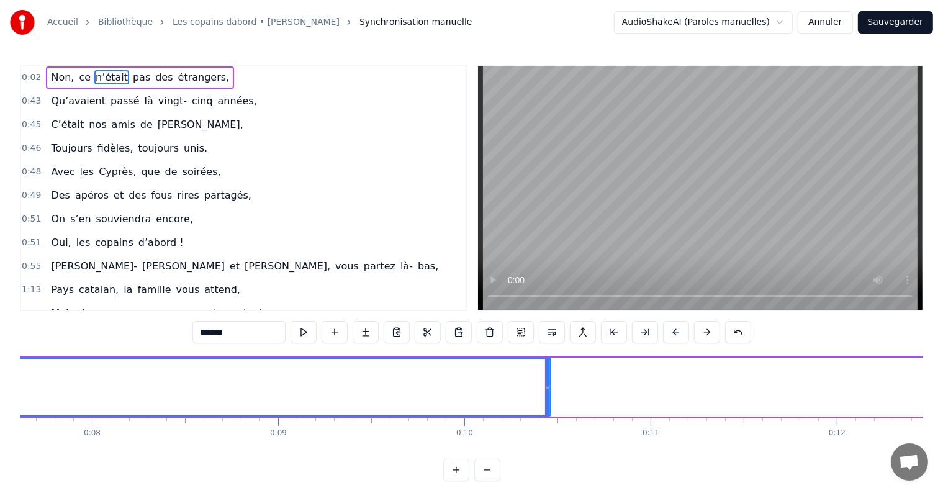
scroll to position [0, 1473]
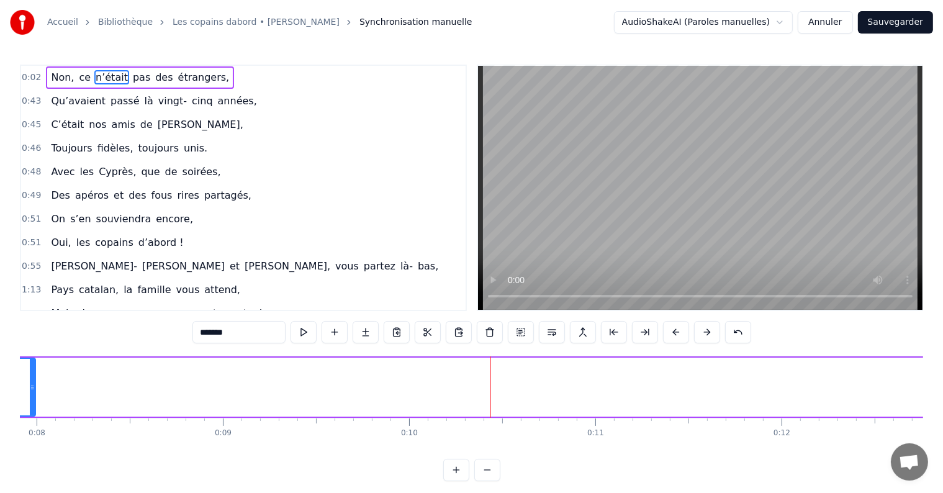
drag, startPoint x: 492, startPoint y: 384, endPoint x: 32, endPoint y: 361, distance: 460.5
click at [32, 361] on div at bounding box center [32, 387] width 5 height 56
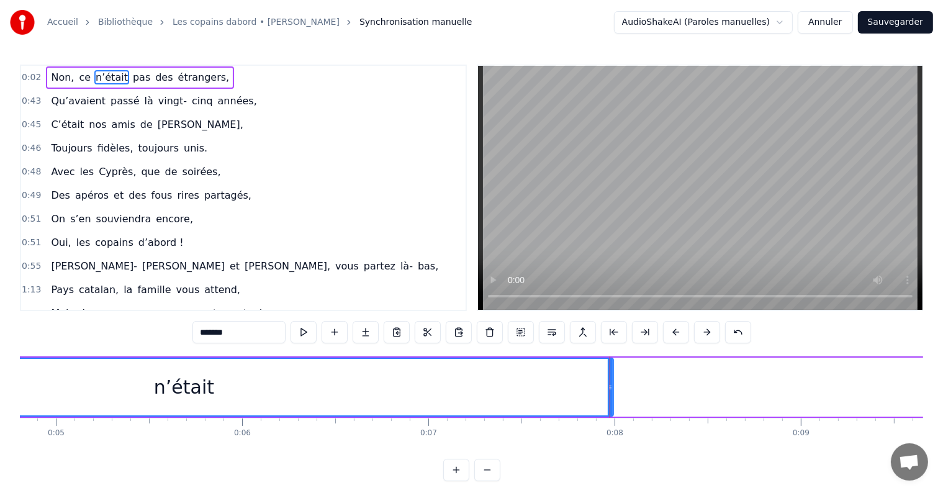
scroll to position [0, 951]
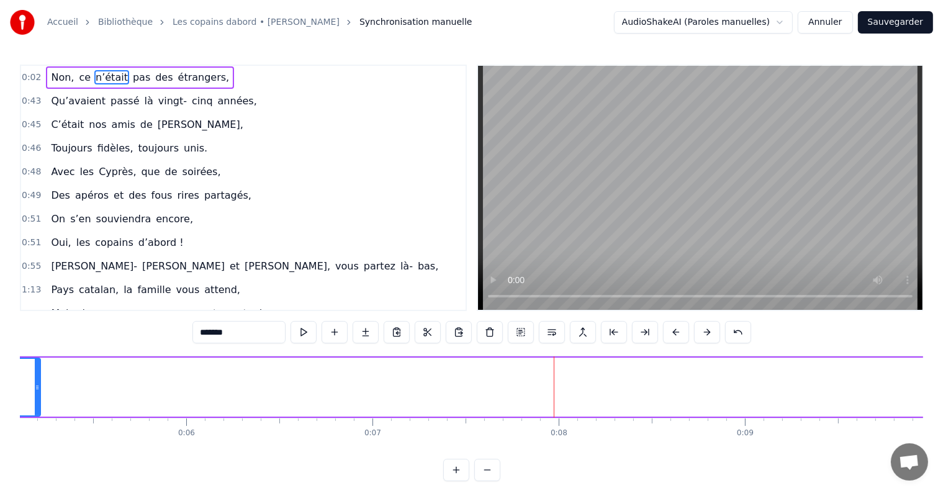
drag, startPoint x: 554, startPoint y: 387, endPoint x: 37, endPoint y: 313, distance: 522.3
click at [37, 313] on div "0:02 Non, ce n’était pas des [DEMOGRAPHIC_DATA], 0:43 Qu’avaient passé là vingt…" at bounding box center [471, 273] width 903 height 416
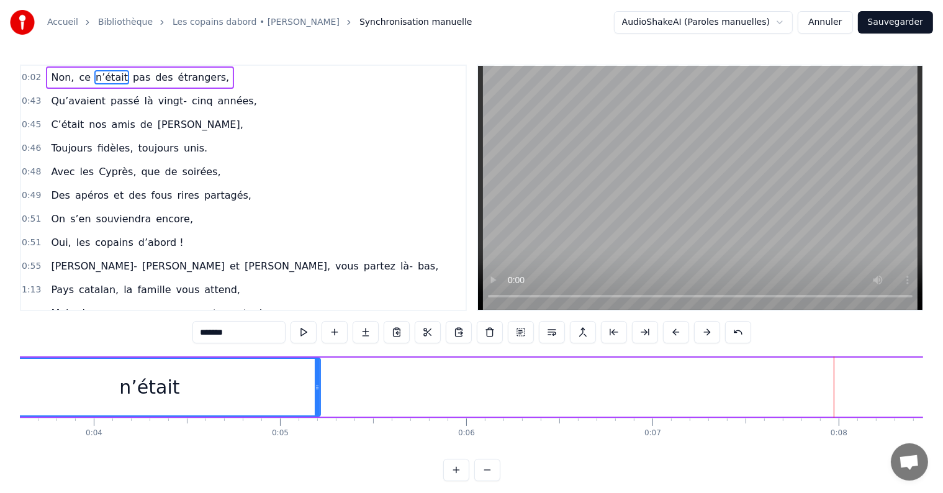
scroll to position [0, 485]
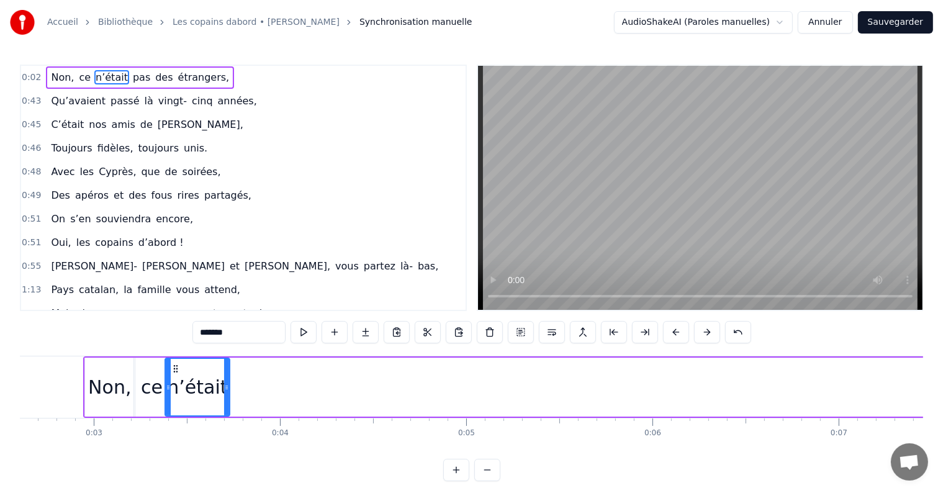
drag, startPoint x: 502, startPoint y: 387, endPoint x: 225, endPoint y: 371, distance: 277.3
click at [225, 371] on div at bounding box center [226, 387] width 5 height 56
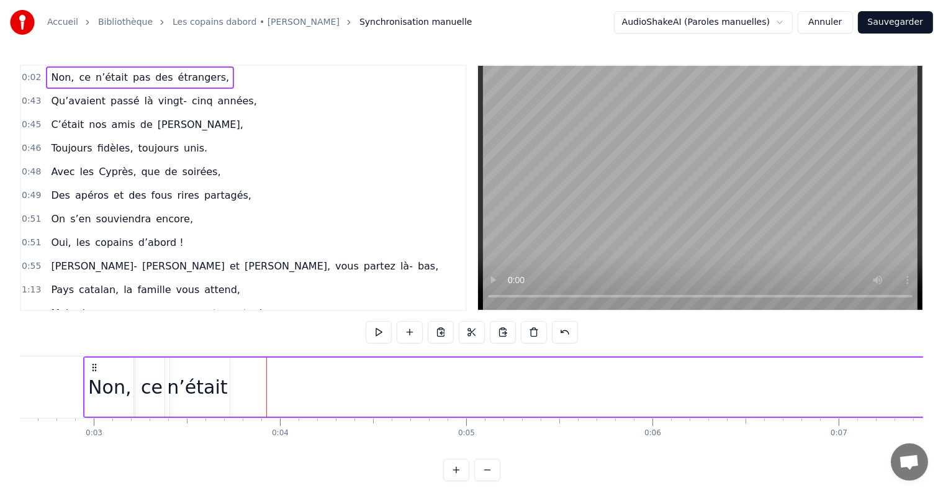
click at [822, 24] on button "Annuler" at bounding box center [825, 22] width 55 height 22
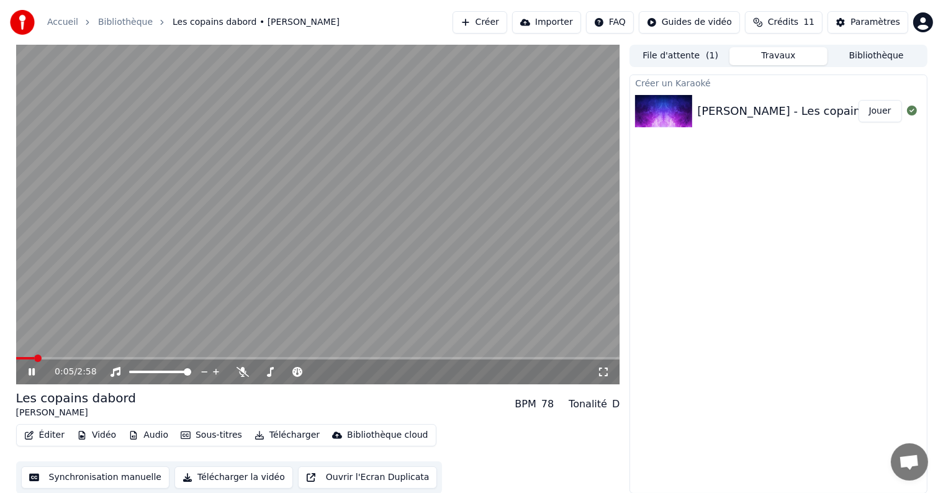
click at [30, 372] on icon at bounding box center [32, 371] width 6 height 7
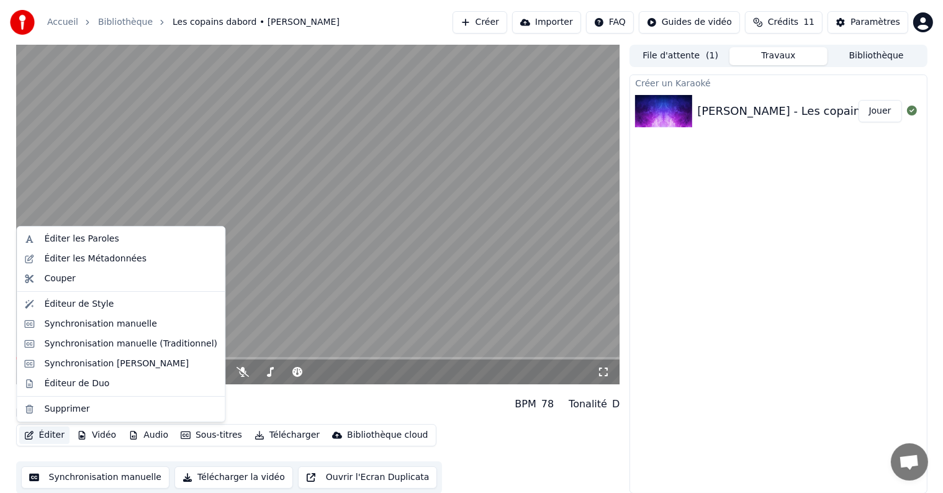
click at [46, 433] on button "Éditer" at bounding box center [44, 434] width 50 height 17
click at [81, 241] on div "Éditer les Paroles" at bounding box center [81, 239] width 74 height 12
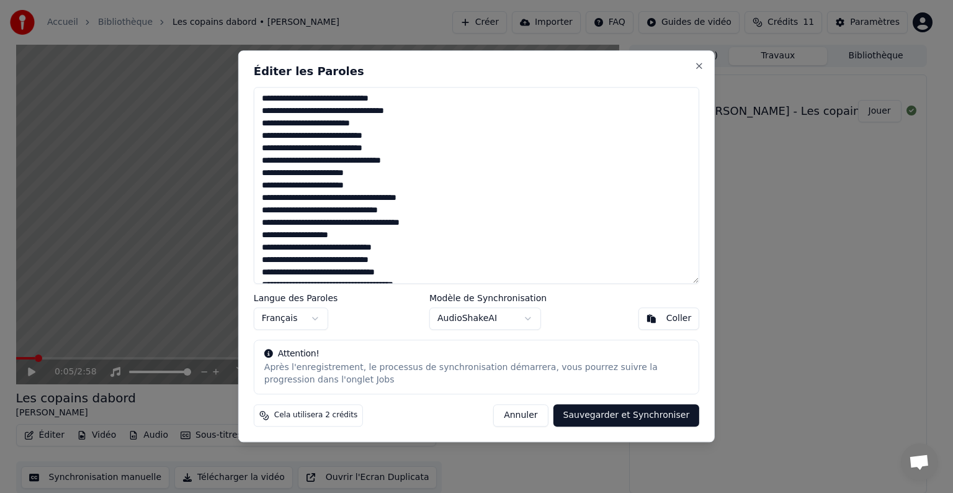
click at [528, 419] on button "Annuler" at bounding box center [520, 416] width 55 height 22
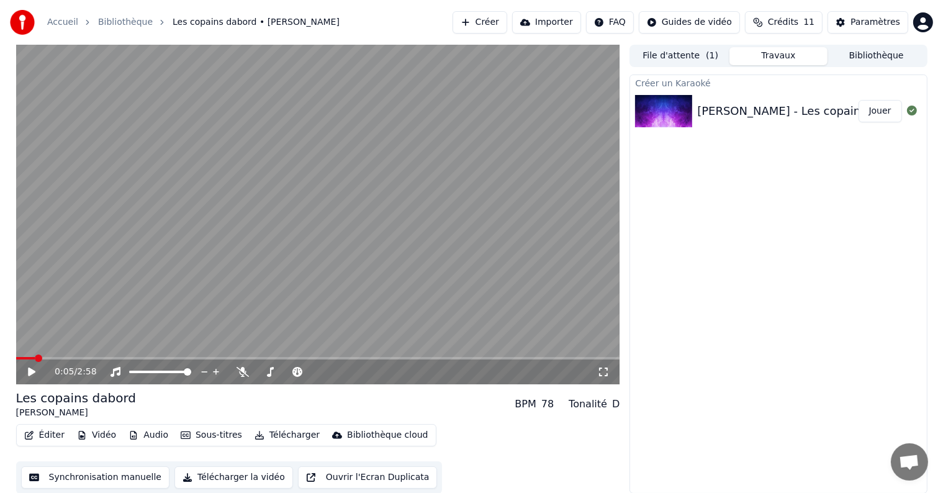
scroll to position [1, 0]
click at [88, 479] on button "Synchronisation manuelle" at bounding box center [95, 477] width 149 height 22
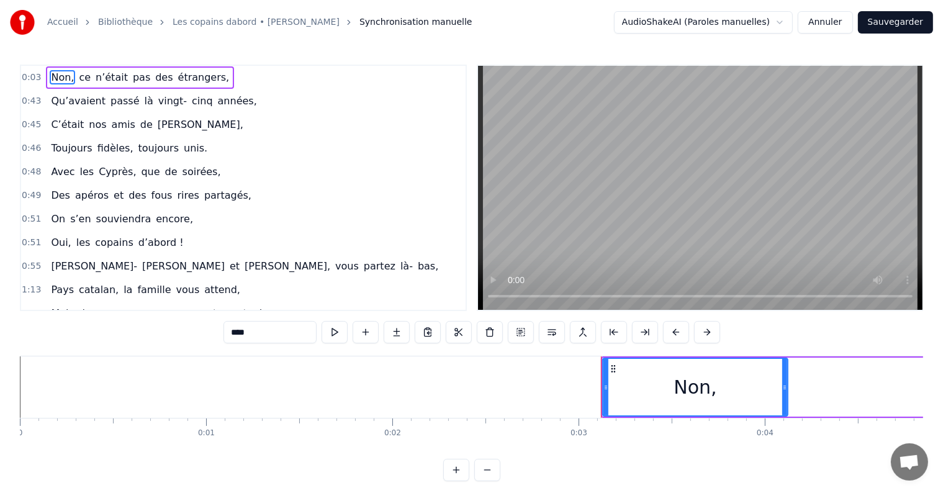
click at [92, 394] on div "0:03 Non, ce n’était pas des [DEMOGRAPHIC_DATA], 0:43 Qu’avaient passé là vingt…" at bounding box center [471, 273] width 903 height 416
click at [58, 82] on span "Non," at bounding box center [62, 77] width 25 height 14
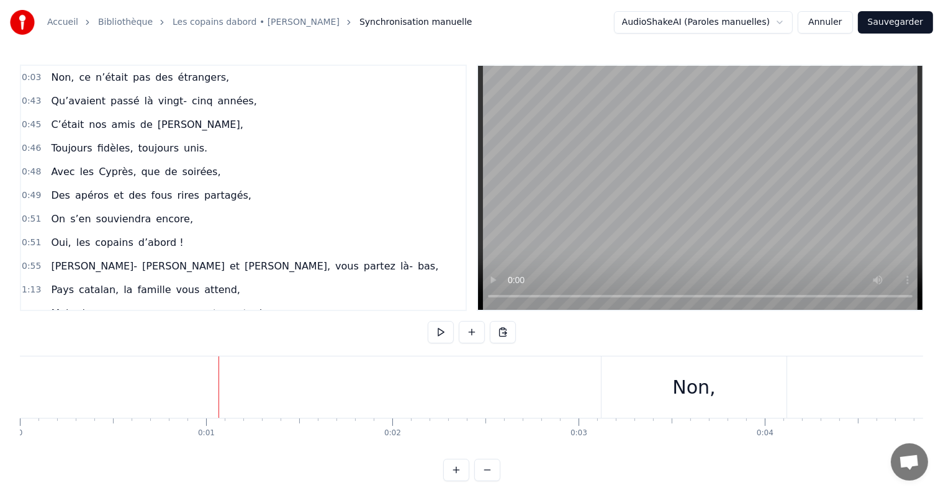
click at [218, 397] on div at bounding box center [218, 386] width 1 height 61
click at [507, 328] on button at bounding box center [503, 332] width 26 height 22
click at [64, 76] on span "Non," at bounding box center [62, 77] width 25 height 14
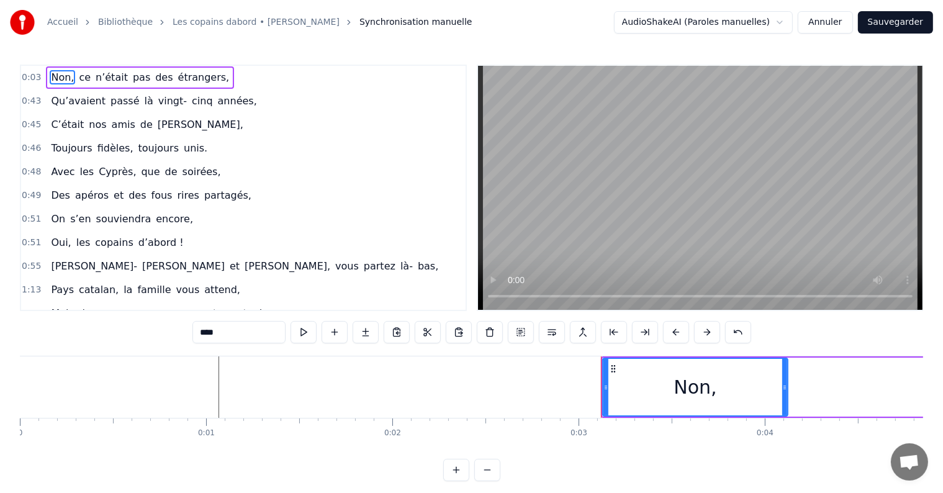
click at [27, 76] on span "0:03" at bounding box center [31, 77] width 19 height 12
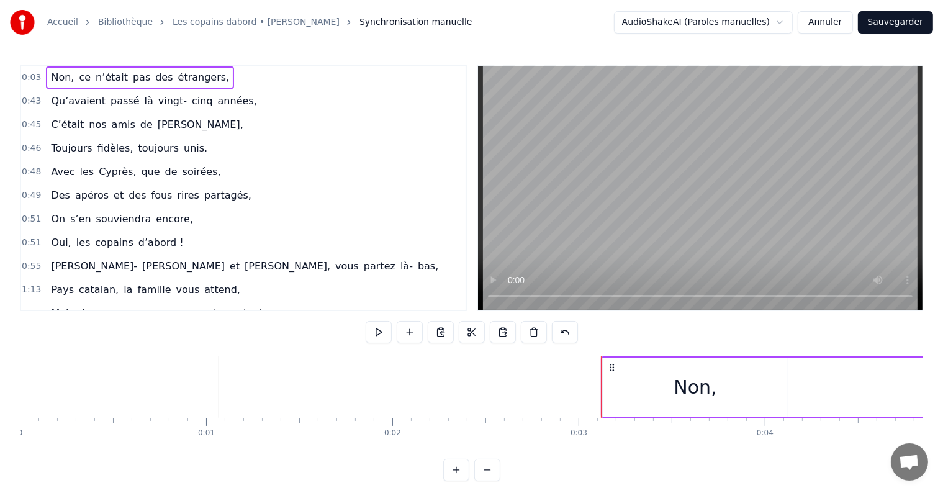
click at [27, 76] on span "0:03" at bounding box center [31, 77] width 19 height 12
click at [435, 339] on button at bounding box center [441, 332] width 26 height 22
click at [506, 335] on button at bounding box center [503, 332] width 26 height 22
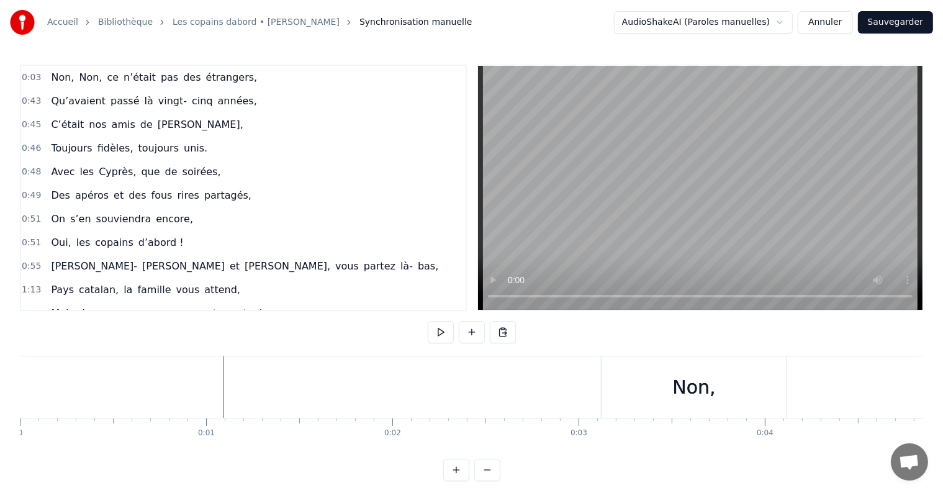
drag, startPoint x: 223, startPoint y: 384, endPoint x: 204, endPoint y: 382, distance: 19.9
click at [498, 333] on button at bounding box center [503, 332] width 26 height 22
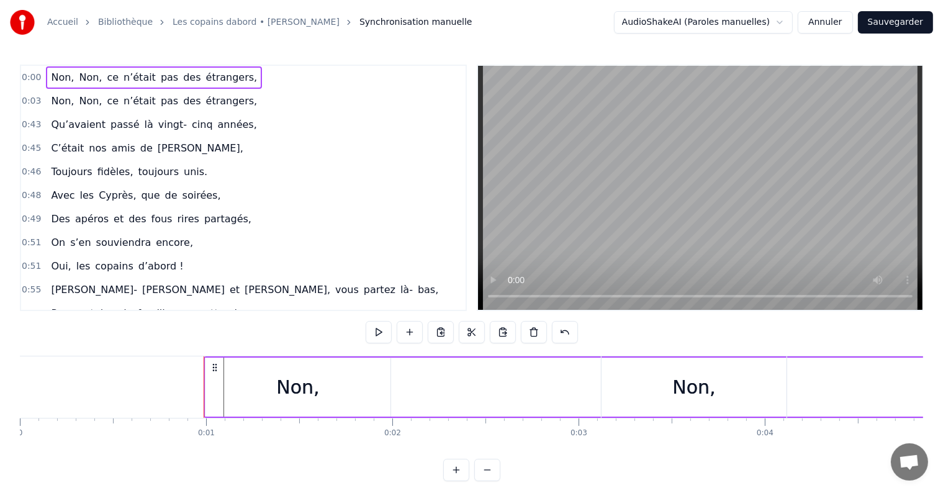
drag, startPoint x: 822, startPoint y: 377, endPoint x: 633, endPoint y: 366, distance: 189.0
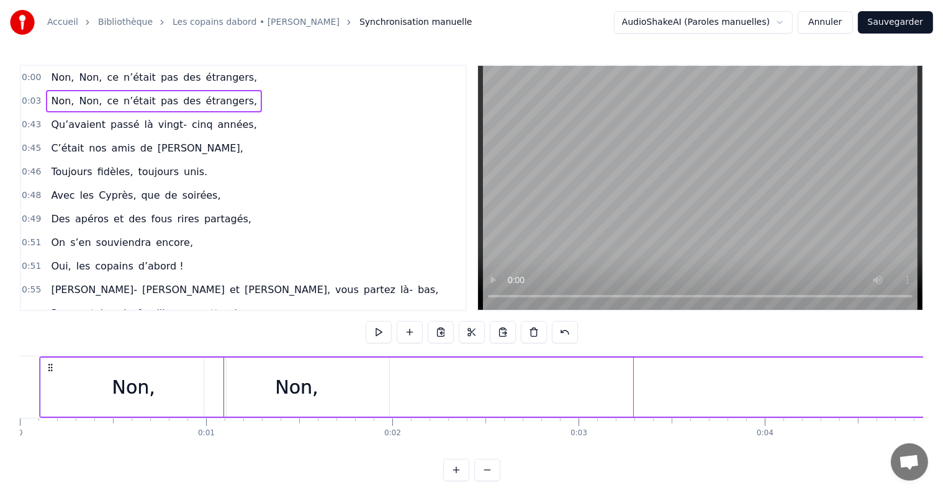
drag, startPoint x: 610, startPoint y: 364, endPoint x: 48, endPoint y: 333, distance: 562.6
click at [48, 333] on div "0:00 Non, Non, ce n’était pas des [DEMOGRAPHIC_DATA], 0:03 Non, Non, ce n’était…" at bounding box center [471, 273] width 903 height 416
click at [825, 32] on button "Annuler" at bounding box center [825, 22] width 55 height 22
